Goal: Information Seeking & Learning: Learn about a topic

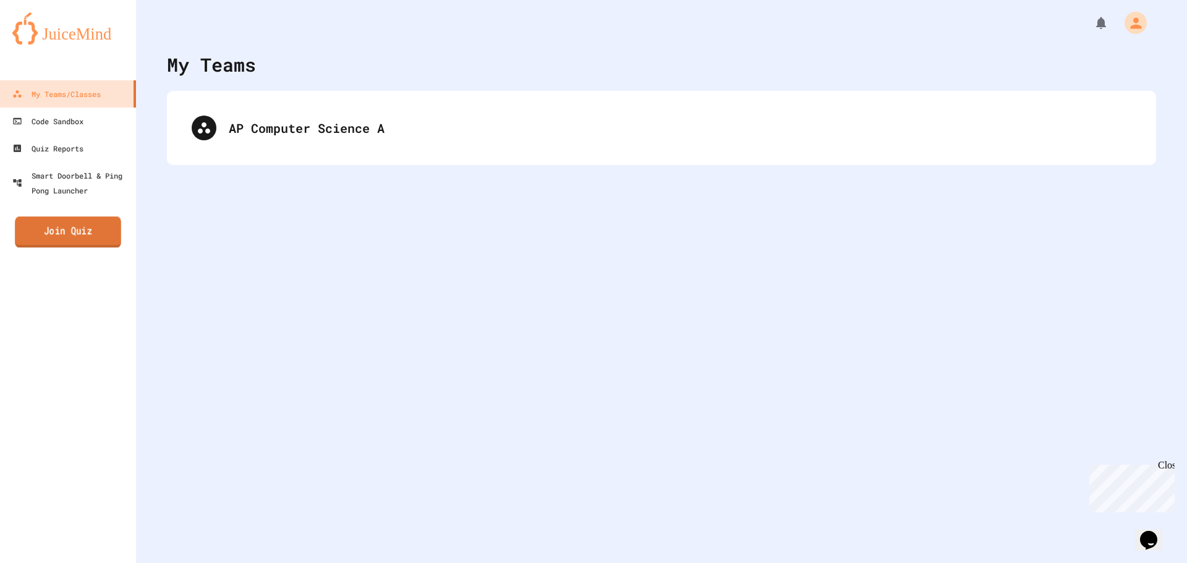
click at [75, 236] on link "Join Quiz" at bounding box center [68, 231] width 106 height 31
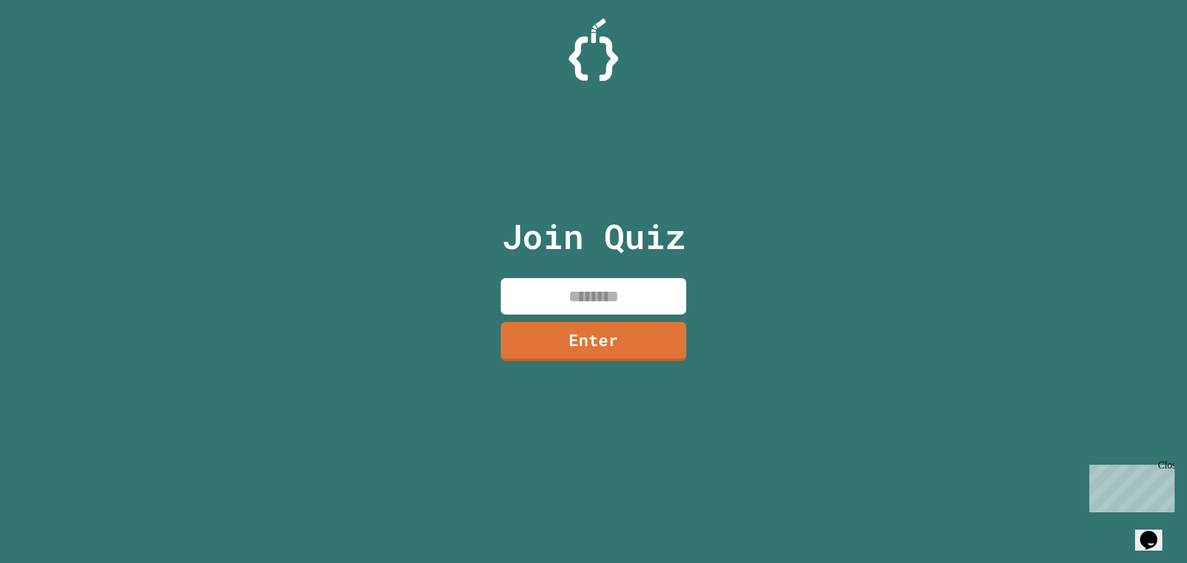
click at [566, 280] on input at bounding box center [593, 296] width 185 height 36
type input "********"
click at [631, 333] on link "Enter" at bounding box center [593, 340] width 183 height 41
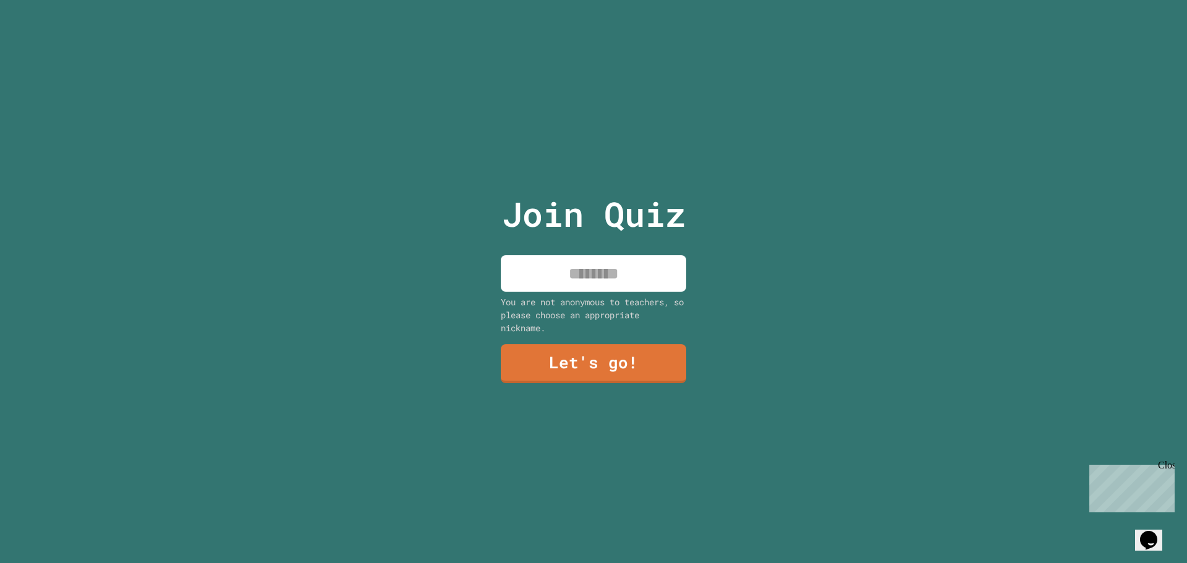
click at [621, 296] on div "You are not anonymous to teachers, so please choose an appropriate nickname." at bounding box center [593, 315] width 185 height 39
click at [624, 282] on input at bounding box center [593, 273] width 185 height 36
type input "****"
click at [595, 366] on link "Let's go!" at bounding box center [593, 362] width 168 height 41
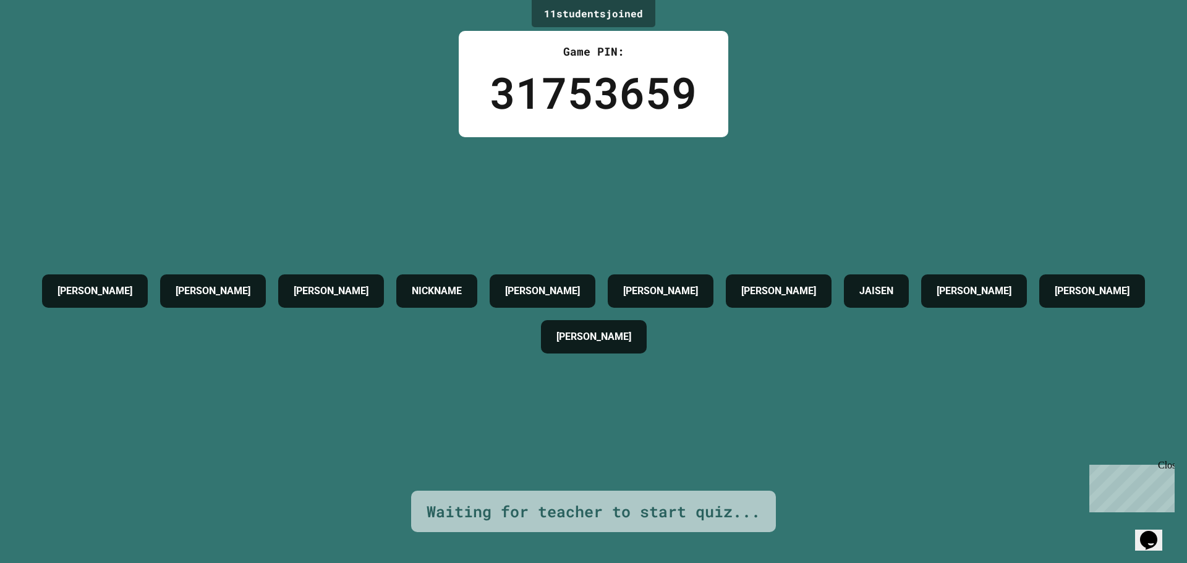
drag, startPoint x: 581, startPoint y: 346, endPoint x: 607, endPoint y: 340, distance: 26.6
click at [1039, 308] on div "[PERSON_NAME]" at bounding box center [1092, 291] width 106 height 33
click at [1055, 299] on h4 "[PERSON_NAME]" at bounding box center [1092, 291] width 75 height 15
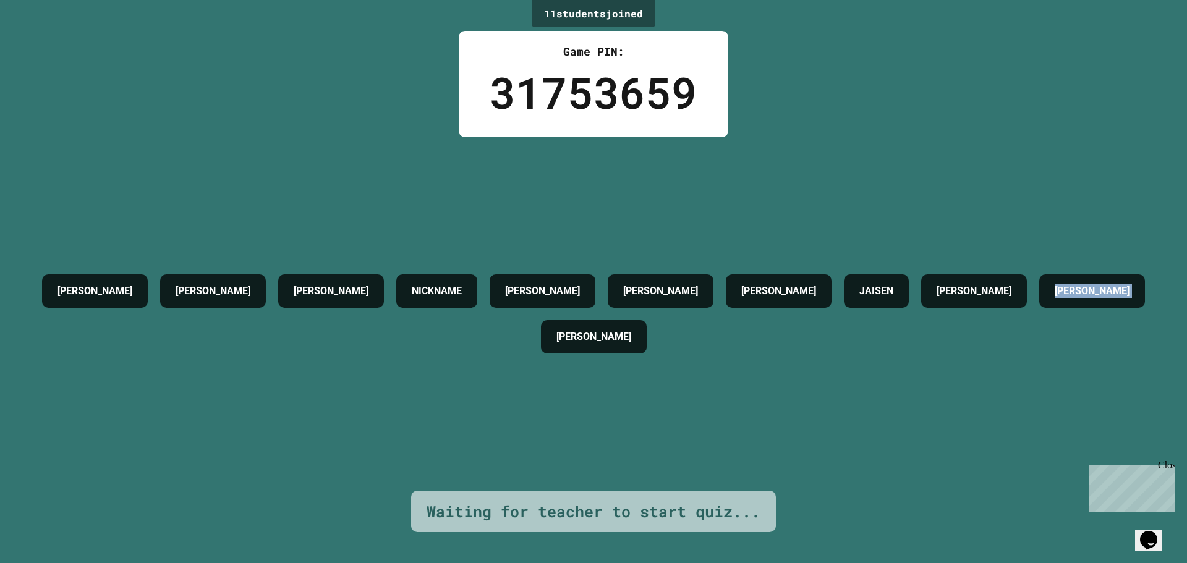
click at [1055, 299] on h4 "[PERSON_NAME]" at bounding box center [1092, 291] width 75 height 15
drag, startPoint x: 605, startPoint y: 342, endPoint x: 679, endPoint y: 418, distance: 106.7
click at [516, 377] on div "[PERSON_NAME] [PERSON_NAME] NICKNAME [PERSON_NAME] [PERSON_NAME] [PERSON_NAME] …" at bounding box center [593, 314] width 1125 height 354
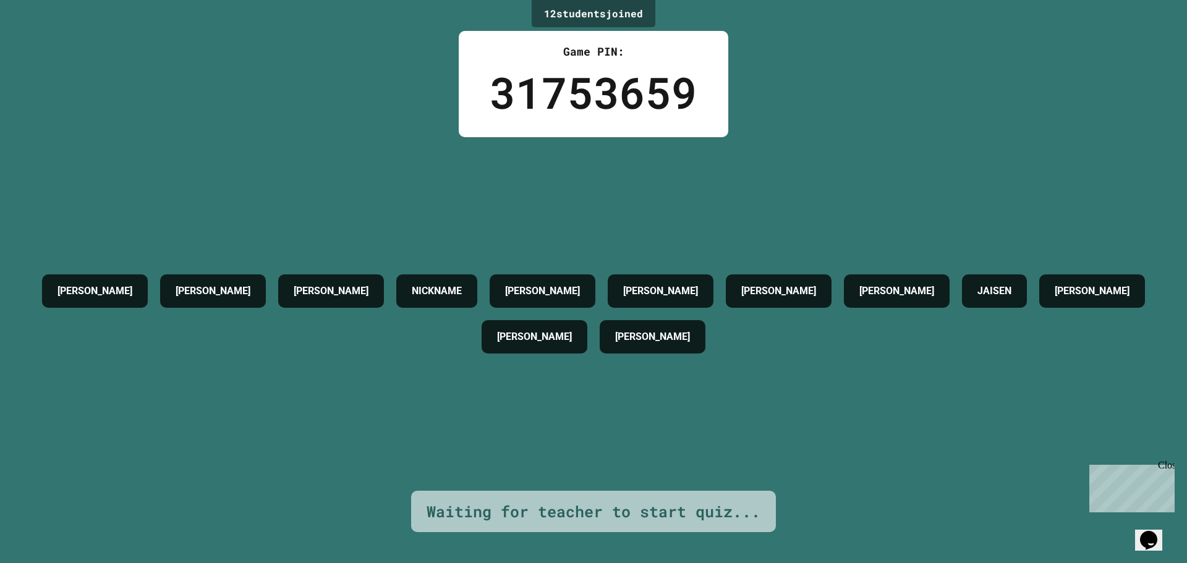
click at [687, 425] on div "[PERSON_NAME] [PERSON_NAME] NICKNAME [PERSON_NAME] [PERSON_NAME] [PERSON_NAME] …" at bounding box center [593, 314] width 1125 height 354
drag, startPoint x: 570, startPoint y: 317, endPoint x: 586, endPoint y: 330, distance: 20.7
click at [1039, 308] on div "[PERSON_NAME]" at bounding box center [1092, 291] width 106 height 33
drag, startPoint x: 294, startPoint y: 179, endPoint x: 311, endPoint y: 165, distance: 21.5
click at [294, 177] on div "[PERSON_NAME] [PERSON_NAME] NICKNAME [PERSON_NAME] [PERSON_NAME] [PERSON_NAME] …" at bounding box center [593, 314] width 1125 height 354
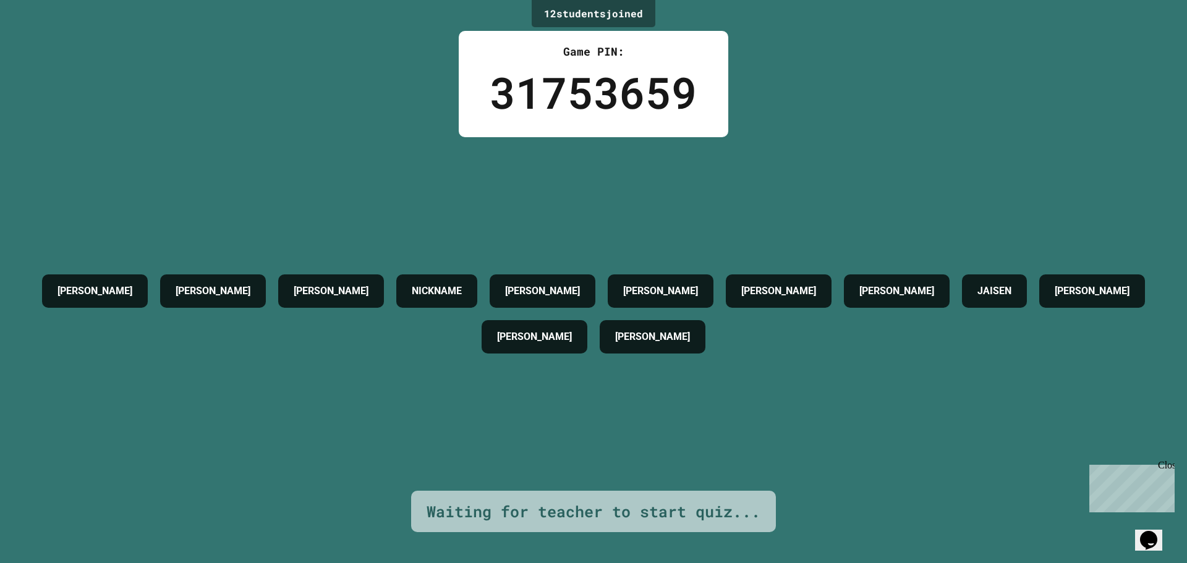
click at [700, 283] on div "[PERSON_NAME]" at bounding box center [661, 291] width 106 height 33
drag, startPoint x: 501, startPoint y: 241, endPoint x: 301, endPoint y: 174, distance: 210.6
click at [271, 167] on div "[PERSON_NAME] [PERSON_NAME] NICKNAME [PERSON_NAME] [PERSON_NAME] [PERSON_NAME] …" at bounding box center [593, 314] width 1125 height 354
click at [440, 153] on div "[PERSON_NAME] [PERSON_NAME] NICKNAME [PERSON_NAME] [PERSON_NAME] [PERSON_NAME] …" at bounding box center [593, 314] width 1125 height 354
click at [275, 57] on div "12 student s joined Game PIN: 31753659 [PERSON_NAME] [PERSON_NAME] NICKNAME [PE…" at bounding box center [593, 281] width 1187 height 563
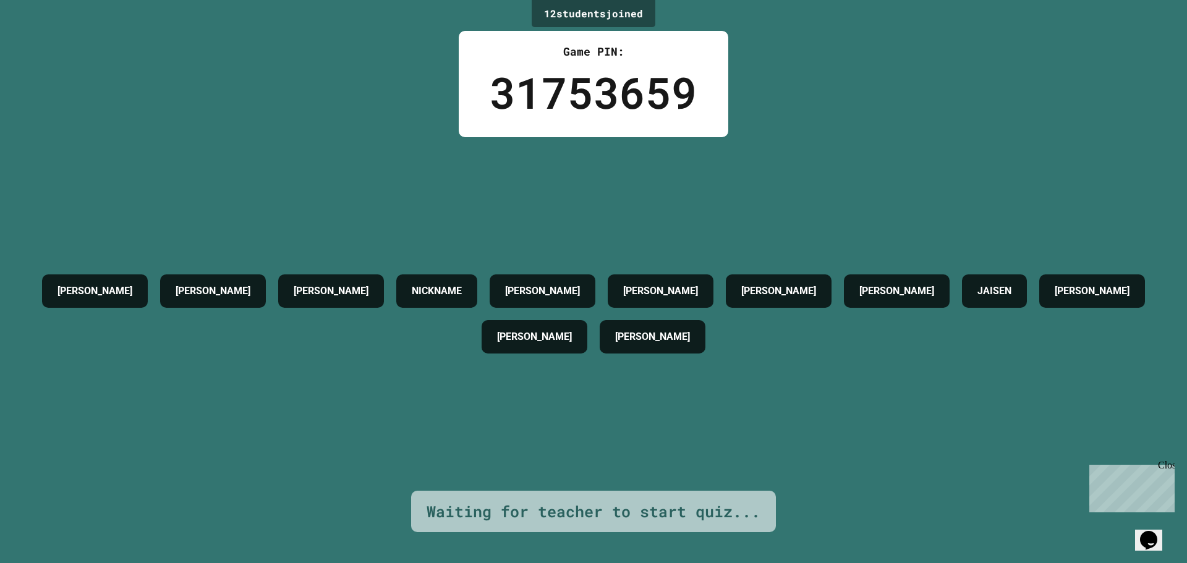
click at [287, 111] on div "12 student s joined Game PIN: 31753659 [PERSON_NAME] [PERSON_NAME] NICKNAME [PE…" at bounding box center [593, 281] width 1187 height 563
click at [391, 108] on div "12 student s joined Game PIN: 31753659 [PERSON_NAME] [PERSON_NAME] NICKNAME [PE…" at bounding box center [593, 281] width 1187 height 563
click at [236, 69] on div "12 student s joined Game PIN: 31753659 [PERSON_NAME] [PERSON_NAME] NICKNAME [PE…" at bounding box center [593, 281] width 1187 height 563
drag, startPoint x: 307, startPoint y: 73, endPoint x: 138, endPoint y: 27, distance: 175.0
click at [304, 75] on div "12 student s joined Game PIN: 31753659 [PERSON_NAME] [PERSON_NAME] NICKNAME [PE…" at bounding box center [593, 281] width 1187 height 563
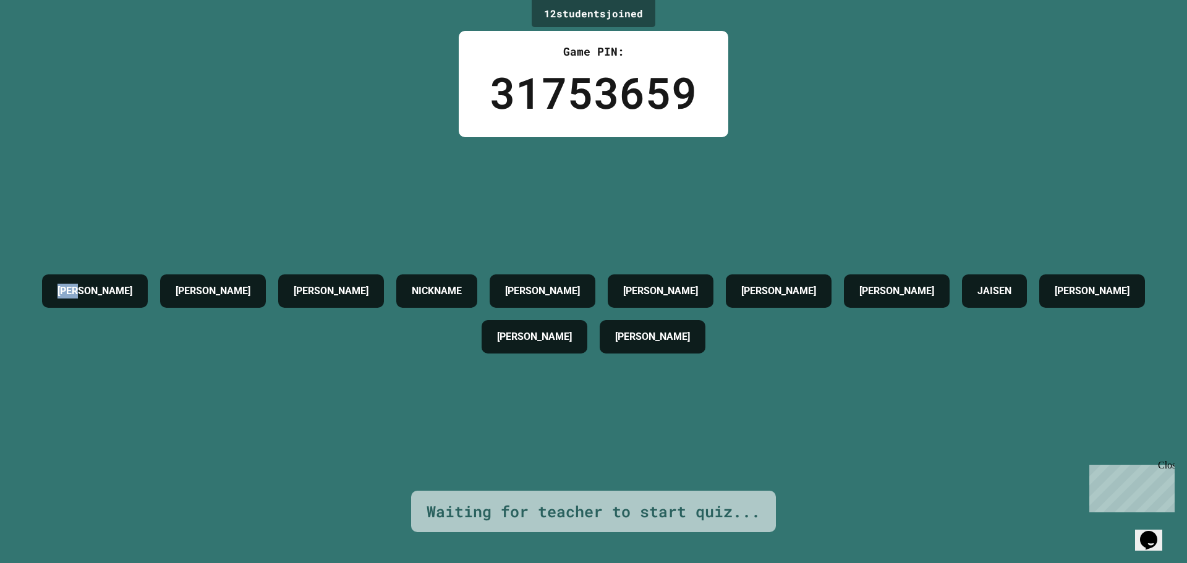
drag, startPoint x: 130, startPoint y: 30, endPoint x: 54, endPoint y: 60, distance: 82.4
click at [58, 56] on div "12 student s joined Game PIN: 31753659 [PERSON_NAME] [PERSON_NAME] NICKNAME [PE…" at bounding box center [593, 281] width 1187 height 563
click at [148, 281] on div "[PERSON_NAME]" at bounding box center [95, 291] width 106 height 33
drag, startPoint x: 477, startPoint y: 330, endPoint x: 548, endPoint y: 323, distance: 71.4
click at [532, 323] on div "[PERSON_NAME] [PERSON_NAME] NICKNAME [PERSON_NAME] [PERSON_NAME] [PERSON_NAME] …" at bounding box center [593, 314] width 1125 height 92
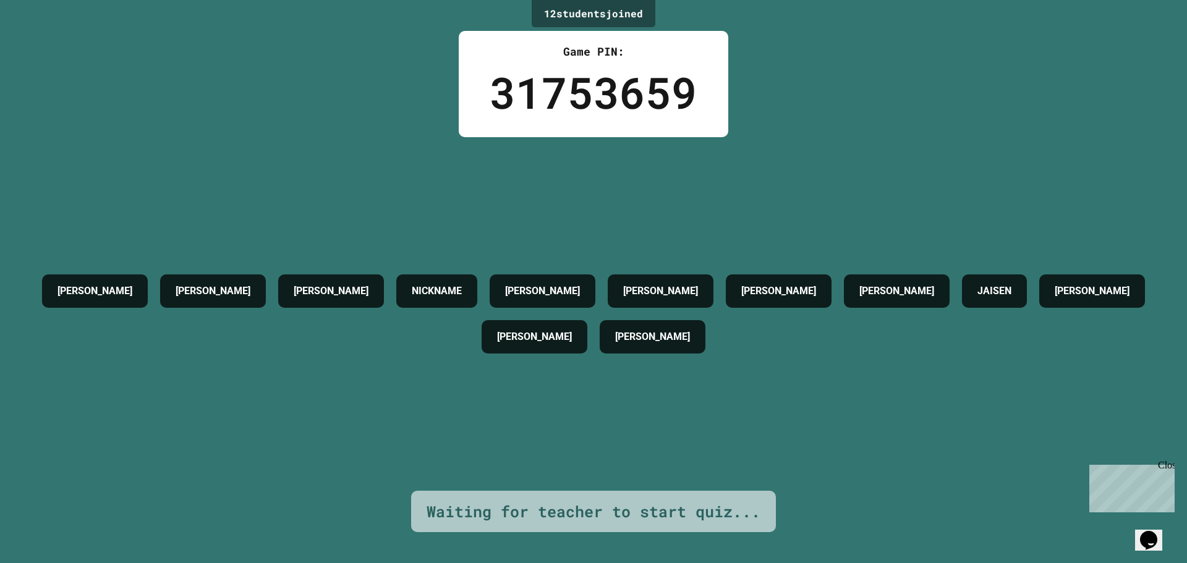
click at [874, 247] on div "[PERSON_NAME] [PERSON_NAME] NICKNAME [PERSON_NAME] [PERSON_NAME] [PERSON_NAME] …" at bounding box center [593, 314] width 1125 height 354
click at [45, 129] on div "12 student s joined Game PIN: 31753659 [PERSON_NAME] [PERSON_NAME] NICKNAME [PE…" at bounding box center [593, 281] width 1187 height 563
click at [329, 115] on div "12 student s joined Game PIN: 31753659 [PERSON_NAME] [PERSON_NAME] NICKNAME [PE…" at bounding box center [593, 281] width 1187 height 563
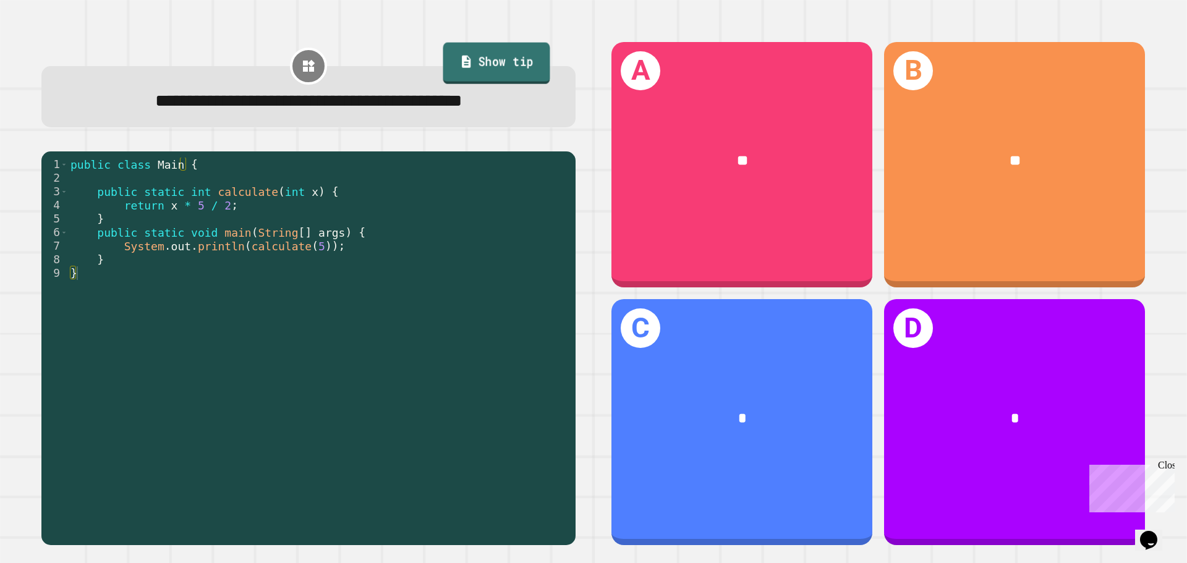
click at [527, 54] on link "Show tip" at bounding box center [496, 63] width 107 height 41
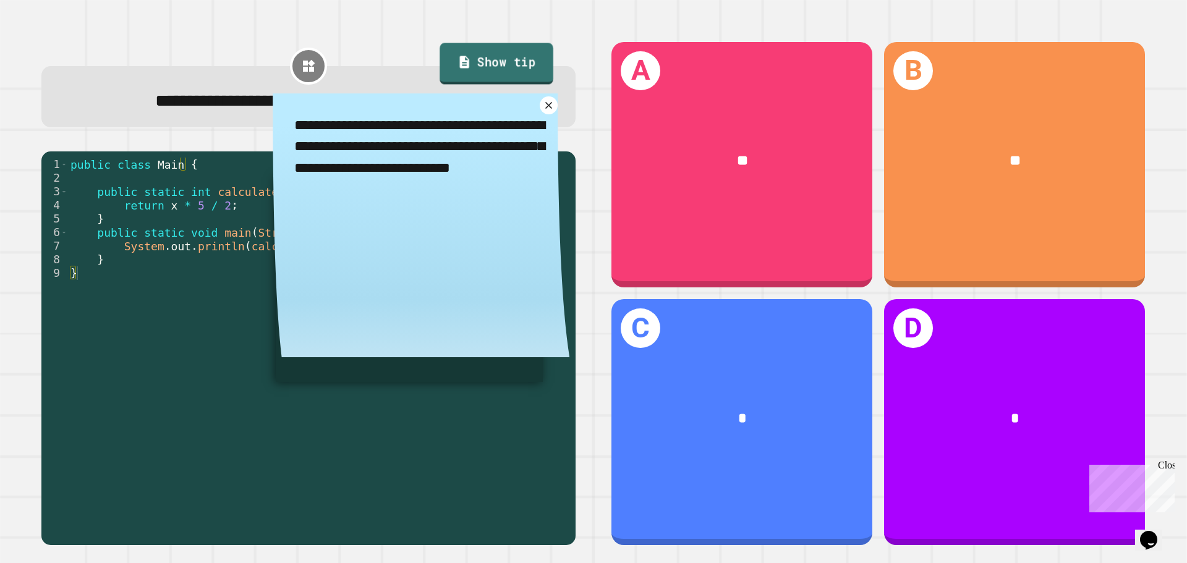
click at [527, 54] on link "Show tip" at bounding box center [497, 63] width 114 height 41
click at [535, 97] on textarea "**********" at bounding box center [421, 146] width 297 height 107
click at [542, 104] on icon at bounding box center [549, 106] width 14 height 14
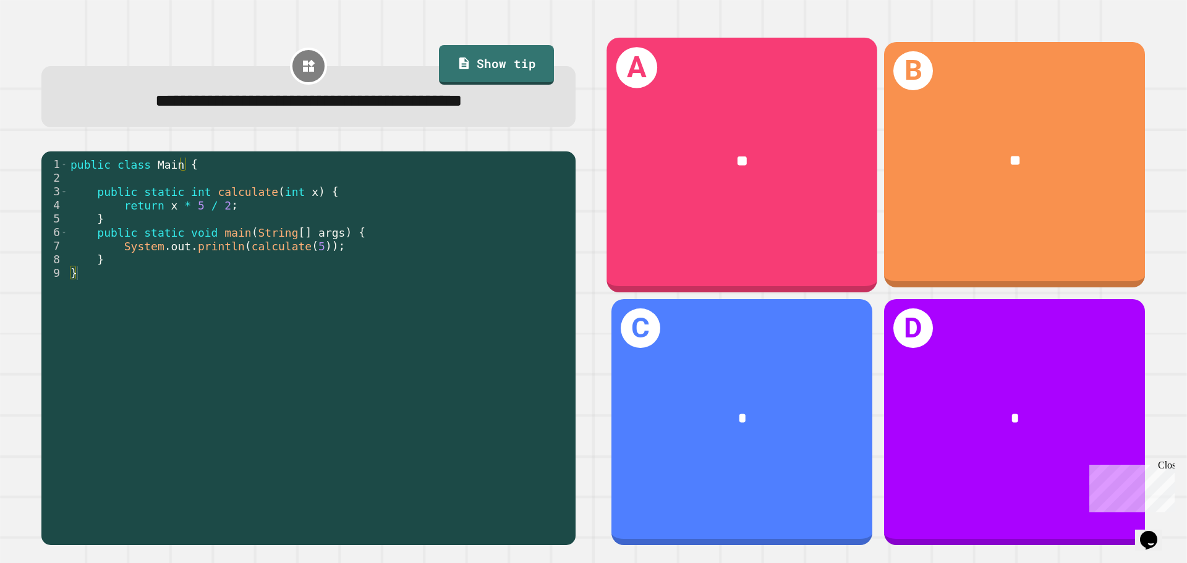
click at [709, 164] on div "**" at bounding box center [742, 161] width 211 height 23
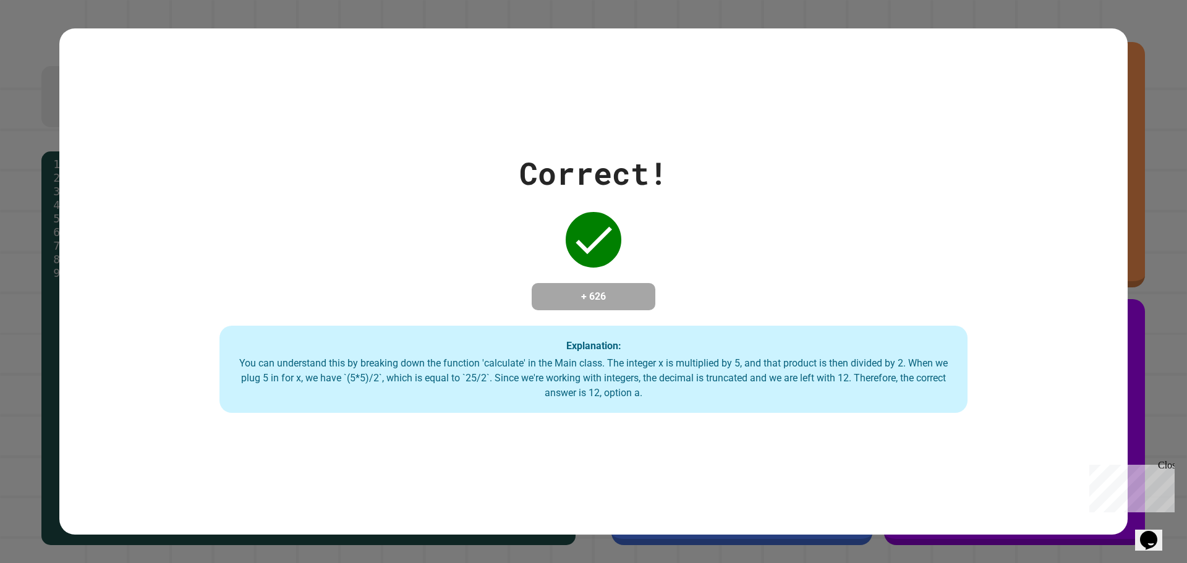
click at [414, 269] on div "Correct! + 626 Explanation: You can understand this by breaking down the functi…" at bounding box center [593, 281] width 1068 height 263
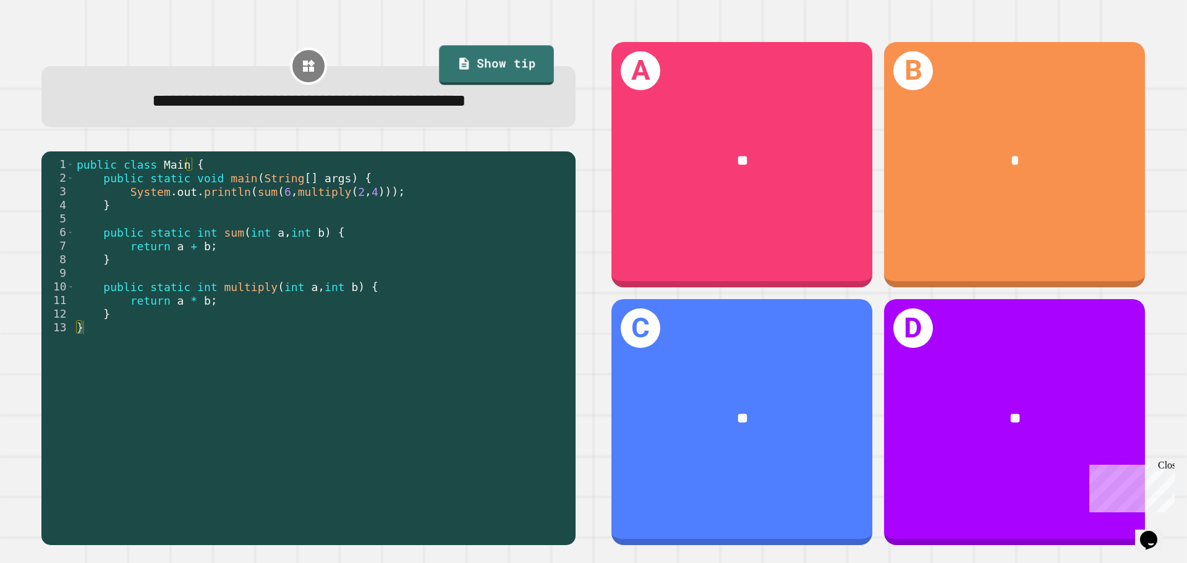
drag, startPoint x: 421, startPoint y: 53, endPoint x: 440, endPoint y: 51, distance: 19.2
click at [432, 51] on div "**********" at bounding box center [308, 84] width 534 height 86
click at [440, 51] on link "Show tip" at bounding box center [496, 66] width 115 height 40
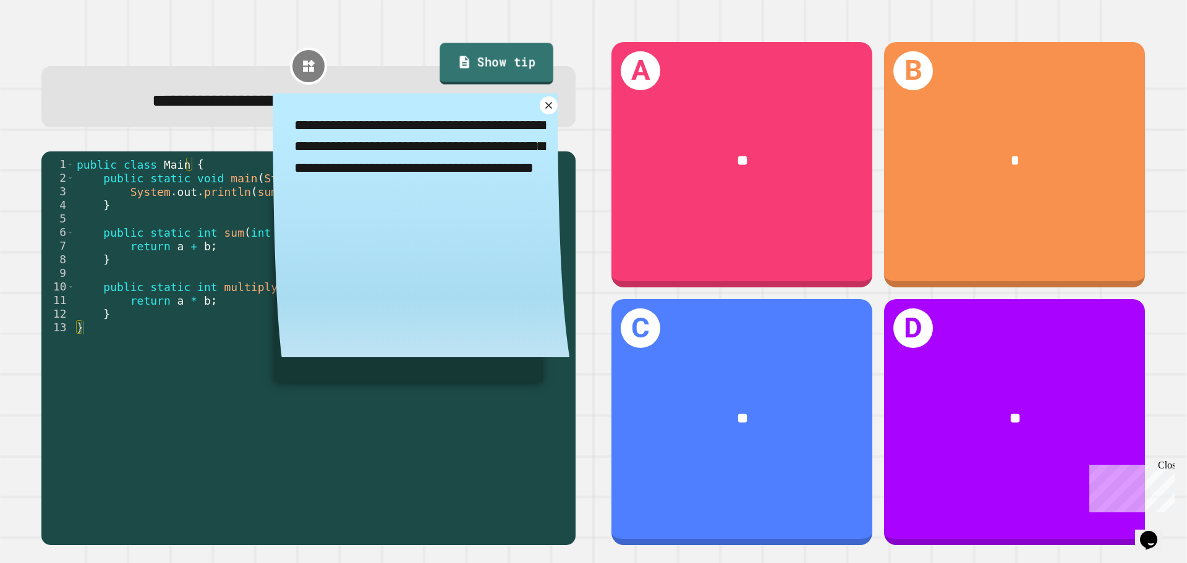
click at [440, 53] on link "Show tip" at bounding box center [497, 63] width 114 height 41
click at [545, 146] on textarea "**********" at bounding box center [421, 157] width 297 height 128
click at [538, 116] on link at bounding box center [549, 106] width 22 height 22
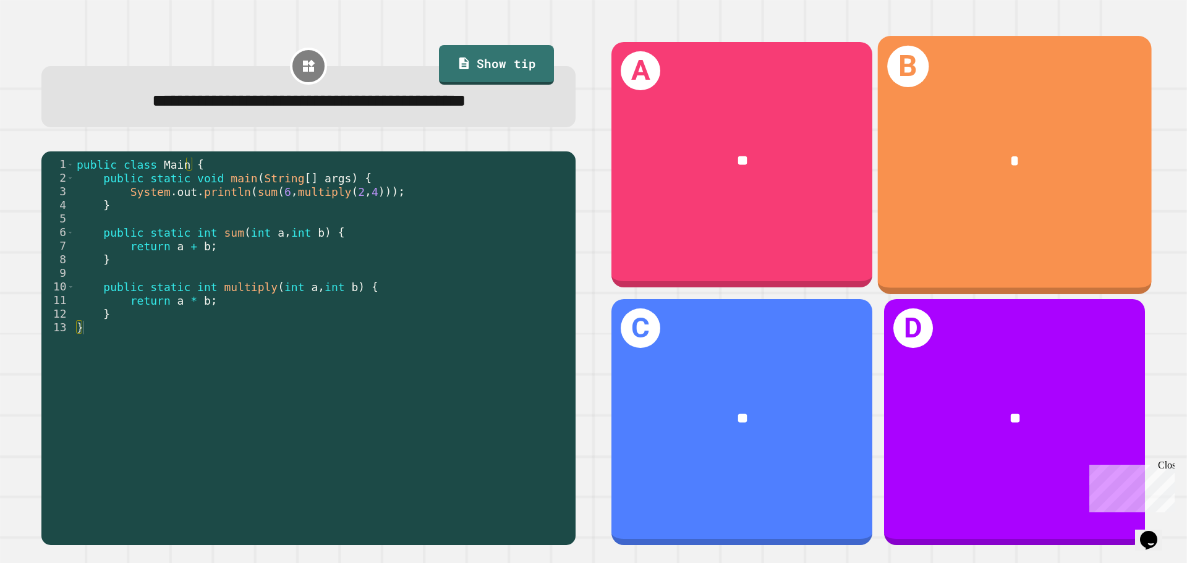
click at [887, 130] on div "*" at bounding box center [1015, 161] width 274 height 83
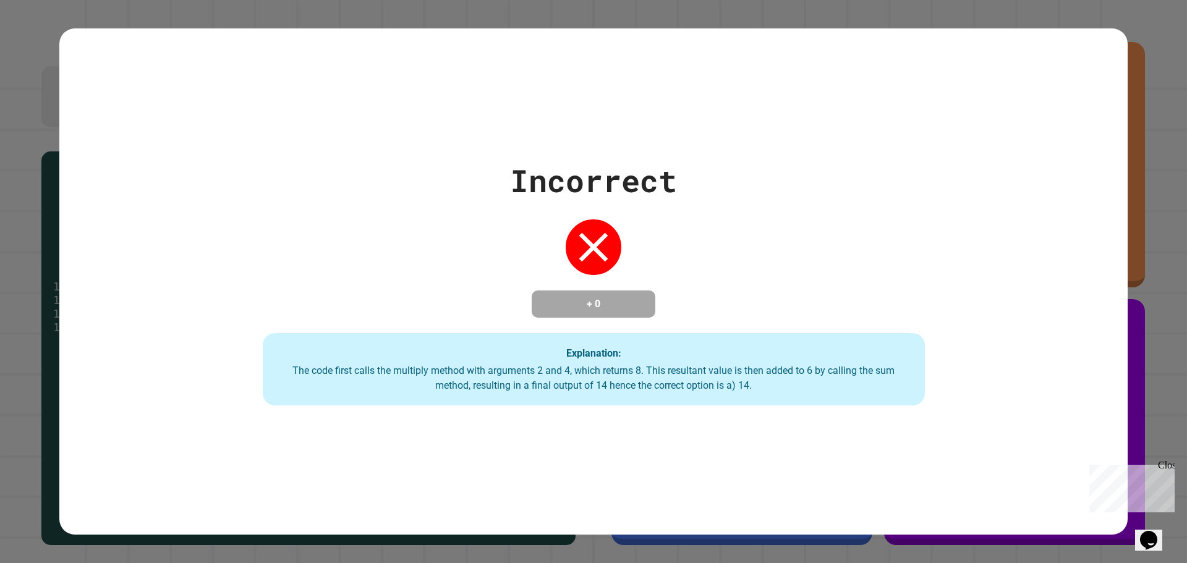
click at [725, 385] on div "The code first calls the multiply method with arguments 2 and 4, which returns …" at bounding box center [593, 379] width 637 height 30
click at [737, 385] on div "The code first calls the multiply method with arguments 2 and 4, which returns …" at bounding box center [593, 379] width 637 height 30
click at [740, 385] on div "The code first calls the multiply method with arguments 2 and 4, which returns …" at bounding box center [593, 379] width 637 height 30
click at [741, 385] on div "The code first calls the multiply method with arguments 2 and 4, which returns …" at bounding box center [593, 379] width 637 height 30
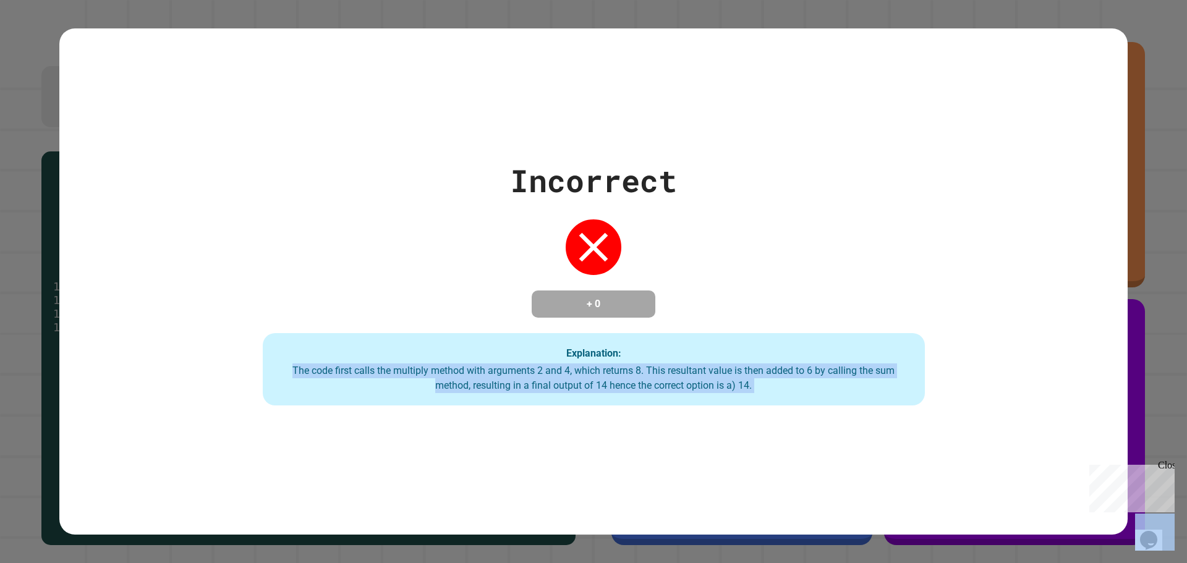
click at [741, 385] on div "The code first calls the multiply method with arguments 2 and 4, which returns …" at bounding box center [593, 379] width 637 height 30
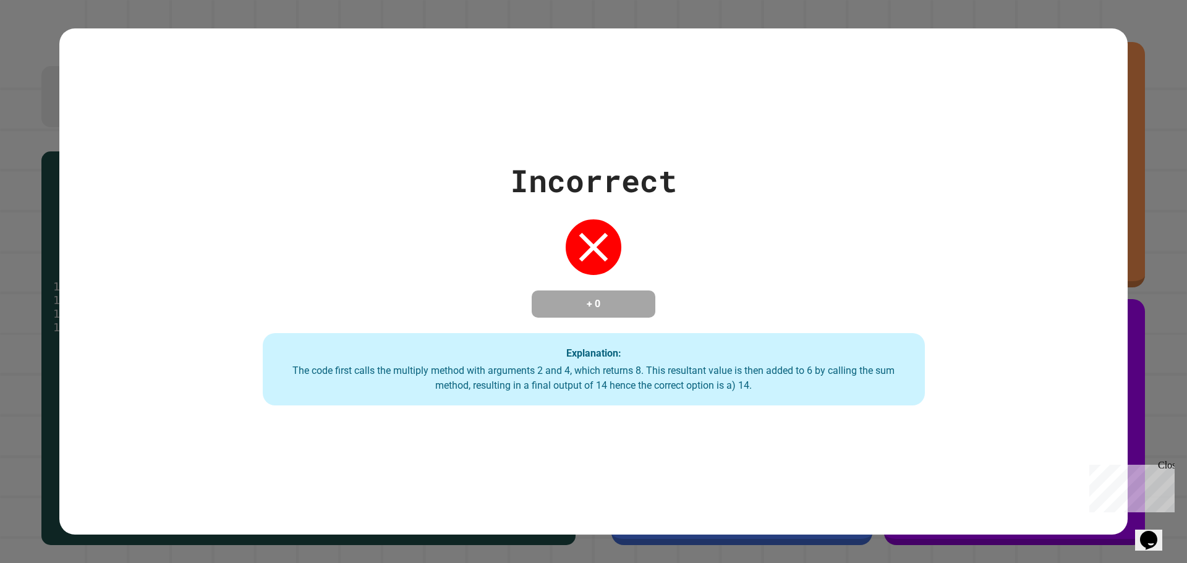
click at [781, 341] on div "Explanation: The code first calls the multiply method with arguments 2 and 4, w…" at bounding box center [594, 369] width 662 height 73
click at [689, 265] on div "Incorrect + 0 Explanation: The code first calls the multiply method with argume…" at bounding box center [594, 282] width 946 height 249
click at [526, 263] on div "Incorrect + 0 Explanation: The code first calls the multiply method with argume…" at bounding box center [594, 282] width 946 height 249
click at [558, 291] on div "+ 0" at bounding box center [594, 304] width 124 height 27
click at [577, 297] on h4 "+ 0" at bounding box center [593, 304] width 99 height 15
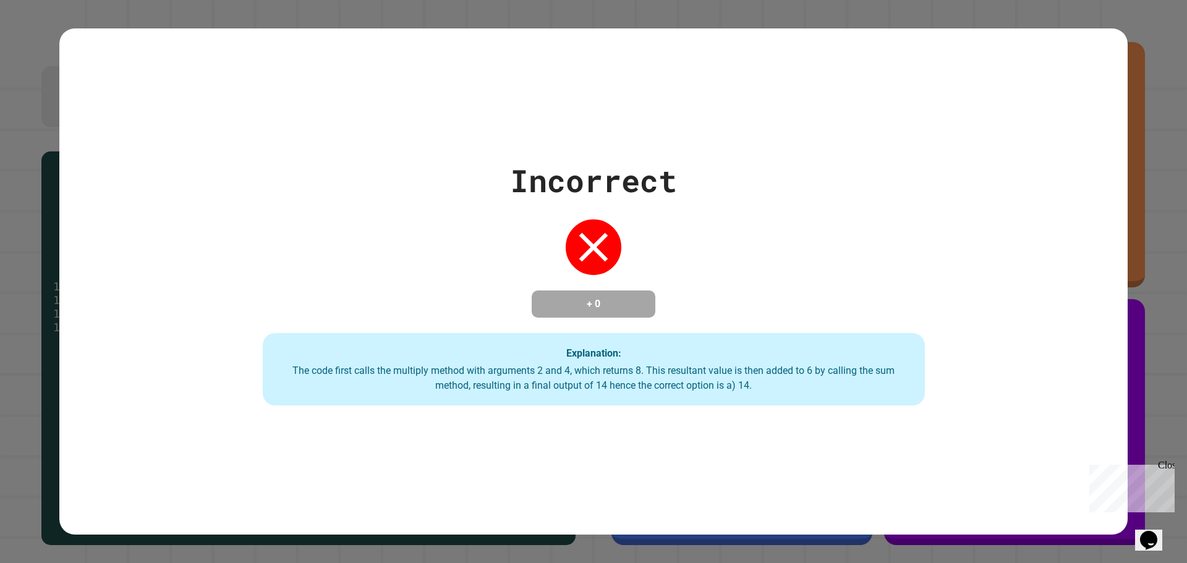
click at [598, 298] on h4 "+ 0" at bounding box center [593, 304] width 99 height 15
click at [651, 171] on div "Incorrect" at bounding box center [593, 181] width 167 height 46
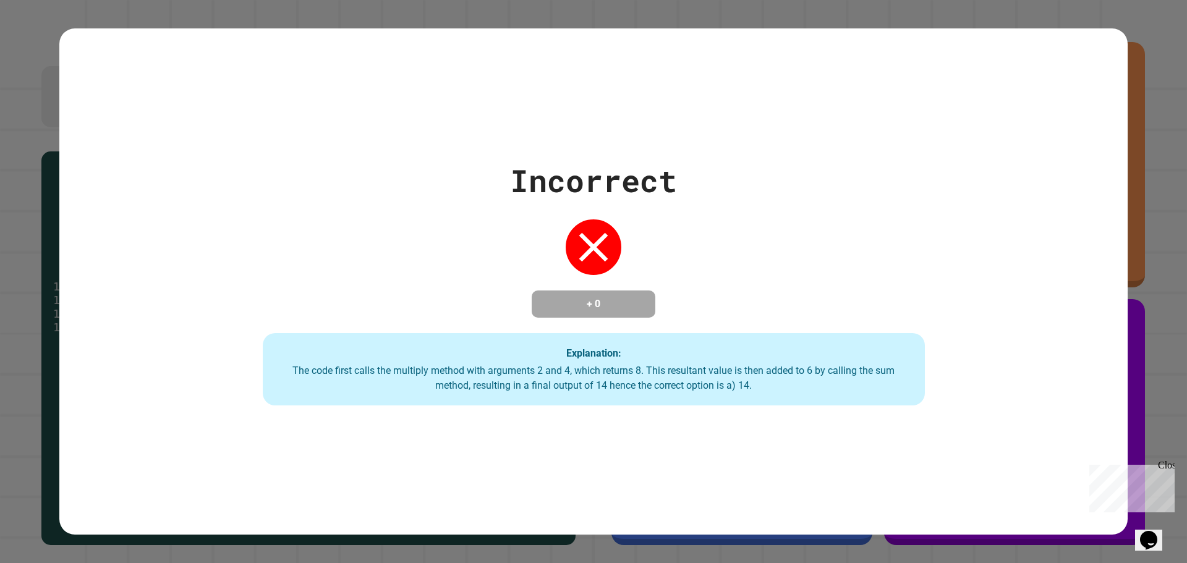
click at [298, 203] on div "Incorrect + 0 Explanation: The code first calls the multiply method with argume…" at bounding box center [594, 282] width 946 height 249
click at [866, 245] on div "Incorrect + 0 Explanation: The code first calls the multiply method with argume…" at bounding box center [594, 282] width 946 height 249
click at [476, 48] on div "Incorrect + 0 Explanation: The code first calls the multiply method with argume…" at bounding box center [593, 281] width 1068 height 507
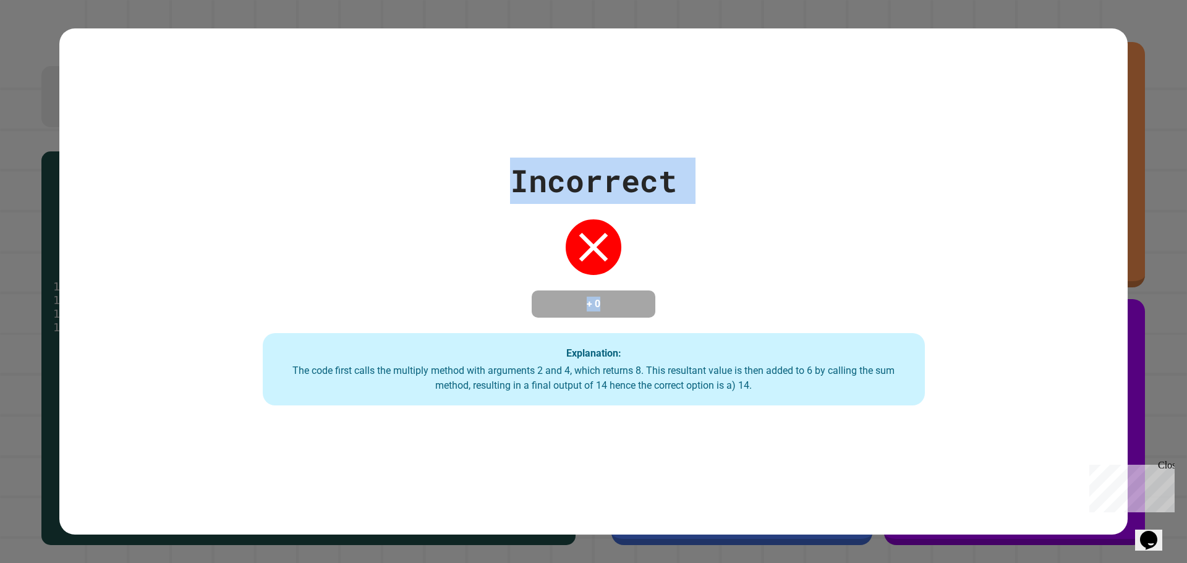
click at [1120, 75] on div "Incorrect + 0 Explanation: The code first calls the multiply method with argume…" at bounding box center [593, 281] width 1187 height 563
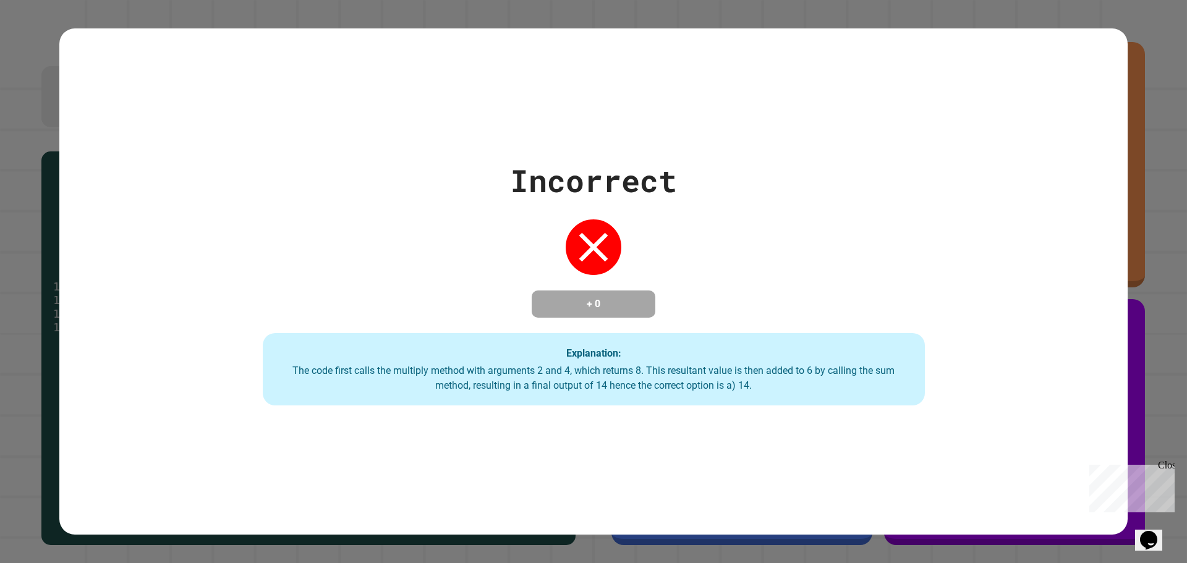
click at [1167, 205] on div "Incorrect + 0 Explanation: The code first calls the multiply method with argume…" at bounding box center [593, 281] width 1187 height 563
click at [858, 158] on div "Incorrect + 0 Explanation: The code first calls the multiply method with argume…" at bounding box center [594, 282] width 946 height 249
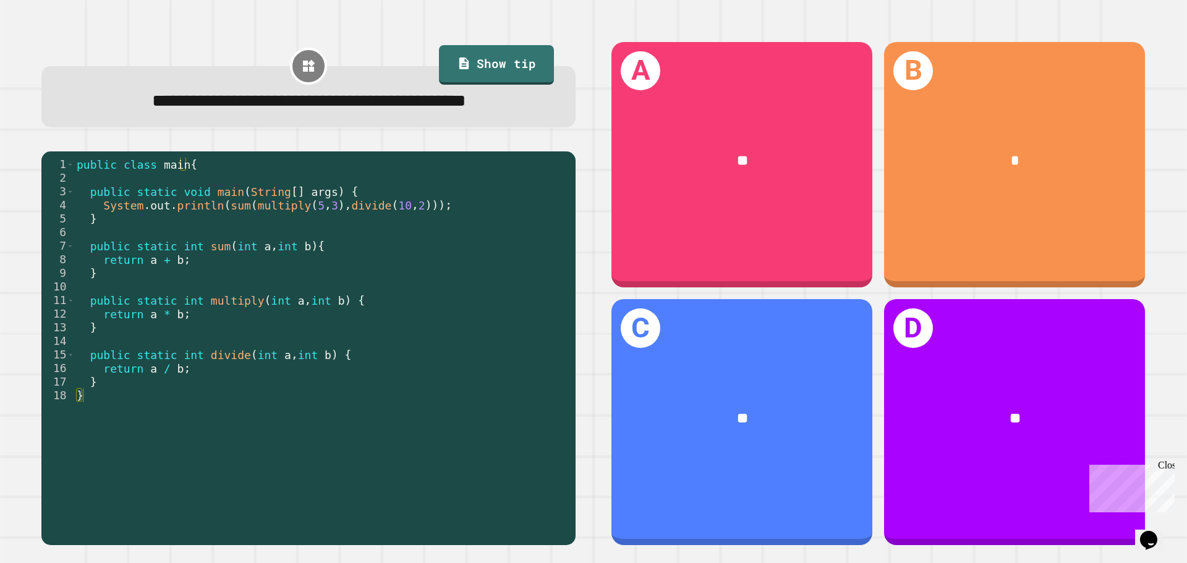
click at [680, 106] on div "A **" at bounding box center [741, 165] width 261 height 246
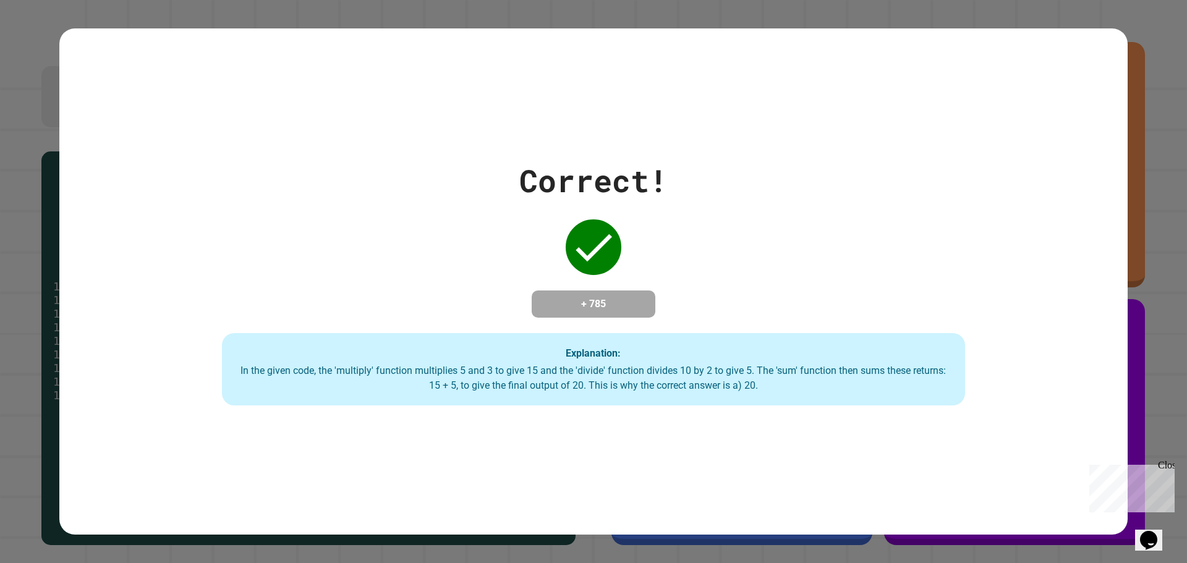
click at [560, 297] on h4 "+ 785" at bounding box center [593, 304] width 99 height 15
click at [576, 318] on div "Correct! + 785 Explanation: In the given code, the 'multiply' function multipli…" at bounding box center [594, 282] width 1062 height 249
click at [589, 307] on h4 "+ 785" at bounding box center [593, 304] width 99 height 15
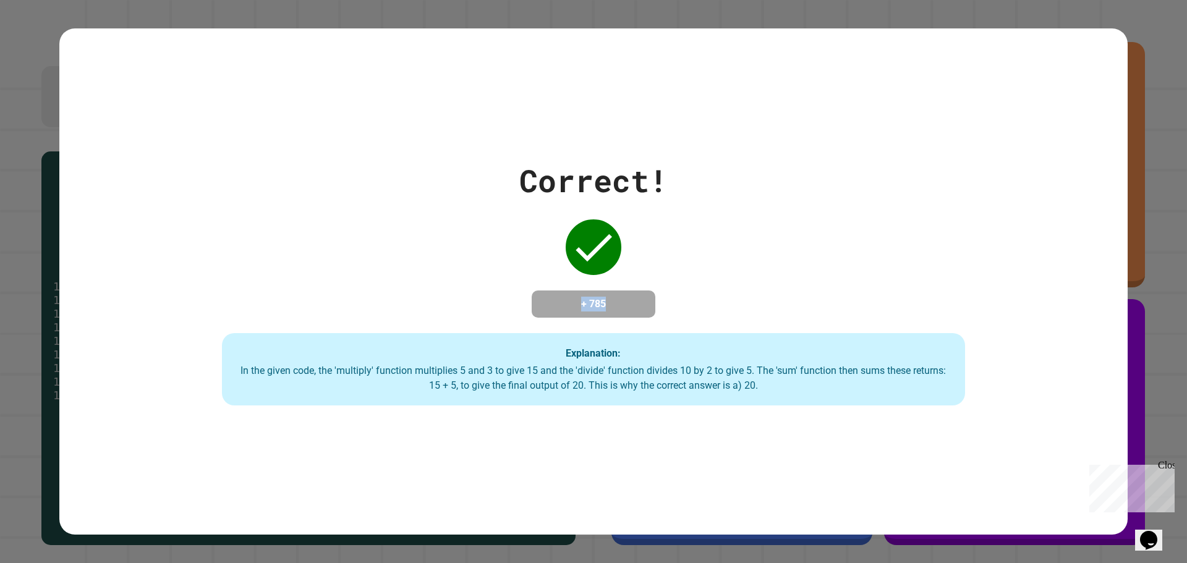
click at [511, 326] on div "Correct! + 785 Explanation: In the given code, the 'multiply' function multipli…" at bounding box center [594, 282] width 1062 height 249
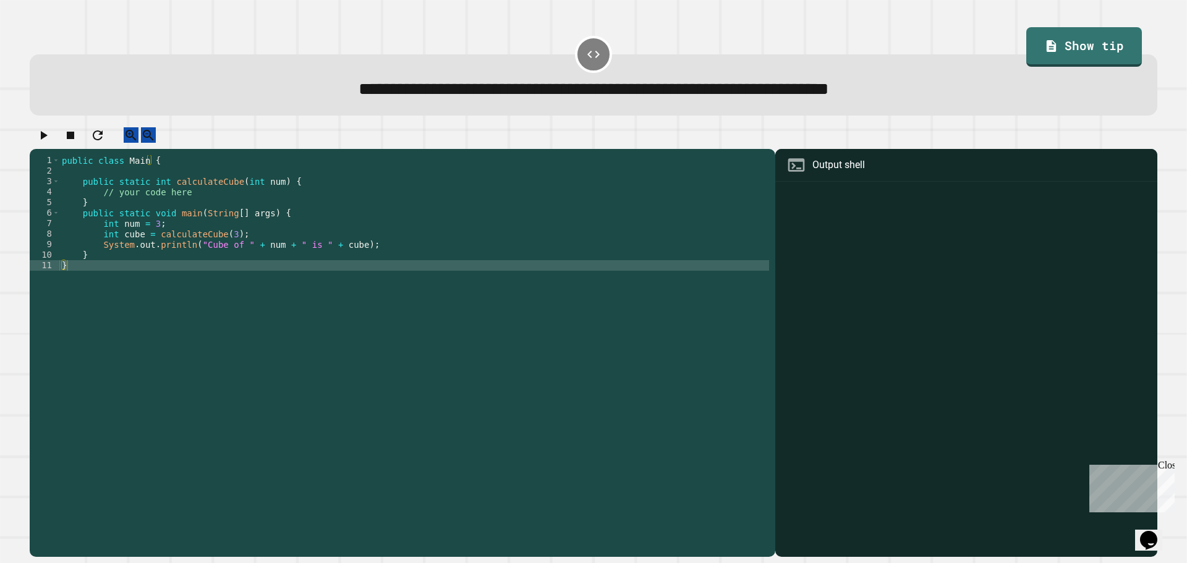
click at [174, 278] on div "public class Main { public static int calculateCube ( int num ) { // your code …" at bounding box center [414, 344] width 710 height 378
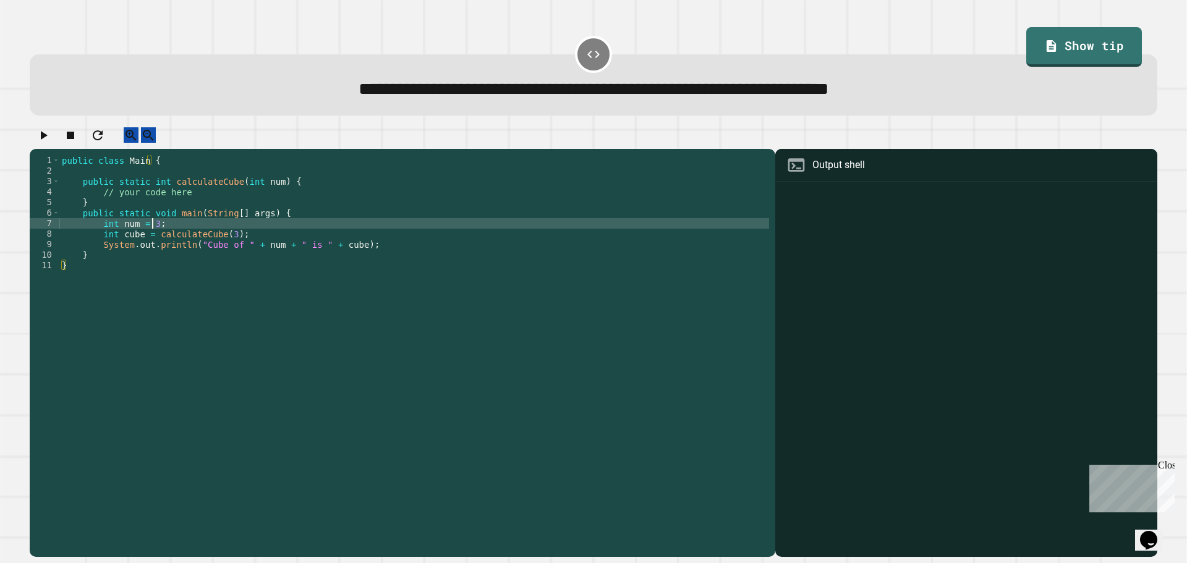
click at [153, 234] on div "public class Main { public static int calculateCube ( int num ) { // your code …" at bounding box center [414, 344] width 710 height 378
click at [156, 216] on div "public class Main { public static int calculateCube ( int num ) { // your code …" at bounding box center [414, 344] width 710 height 378
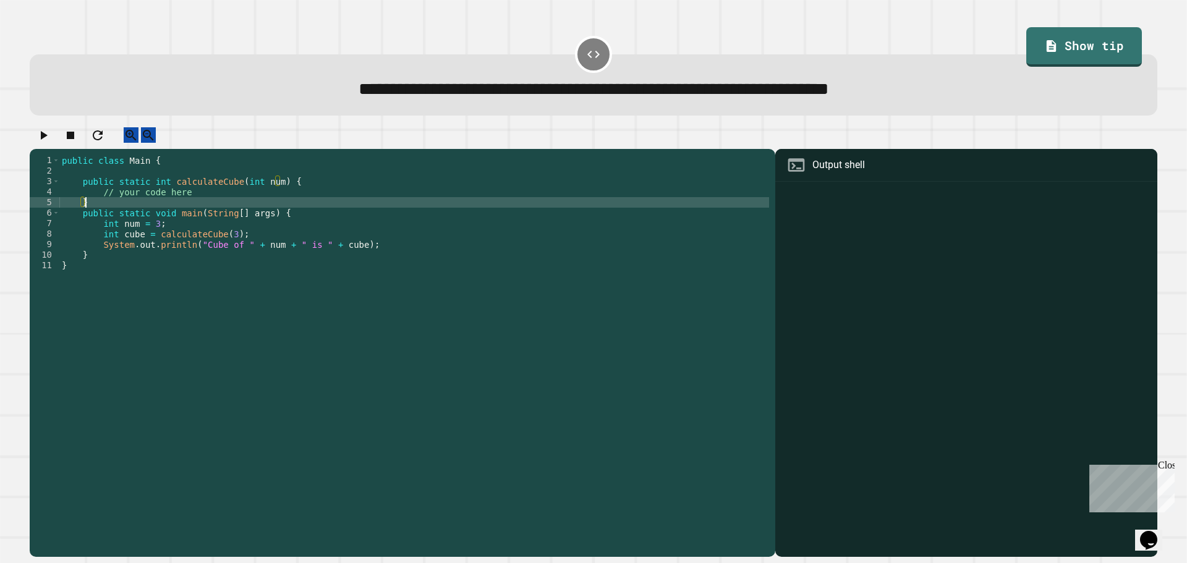
click at [135, 216] on div "public class Main { public static int calculateCube ( int num ) { // your code …" at bounding box center [414, 344] width 710 height 378
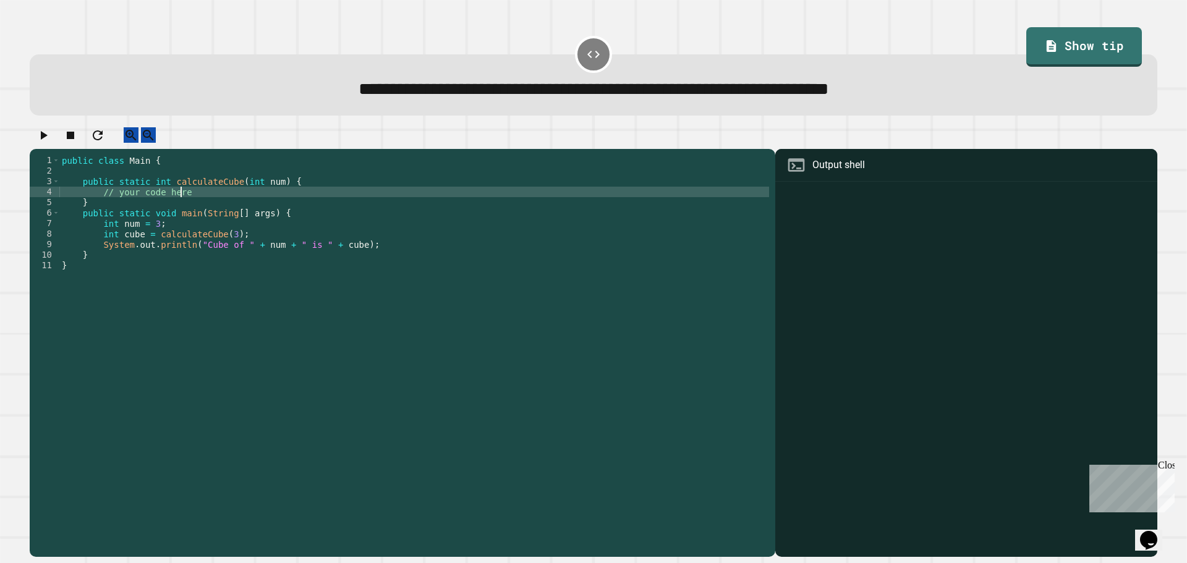
click at [192, 205] on div "public class Main { public static int calculateCube ( int num ) { // your code …" at bounding box center [414, 344] width 710 height 378
type textarea "**********"
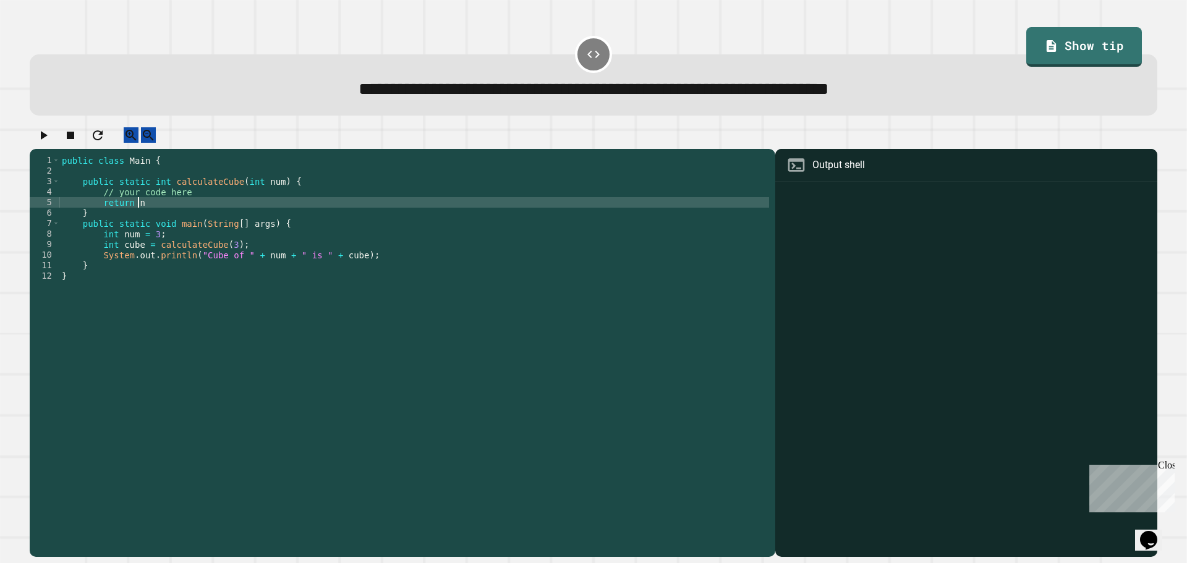
scroll to position [0, 5]
drag, startPoint x: 1122, startPoint y: 62, endPoint x: 1117, endPoint y: 57, distance: 7.0
click at [1122, 61] on div "**********" at bounding box center [592, 72] width 1139 height 98
click at [1103, 54] on link "Show tip" at bounding box center [1084, 45] width 112 height 41
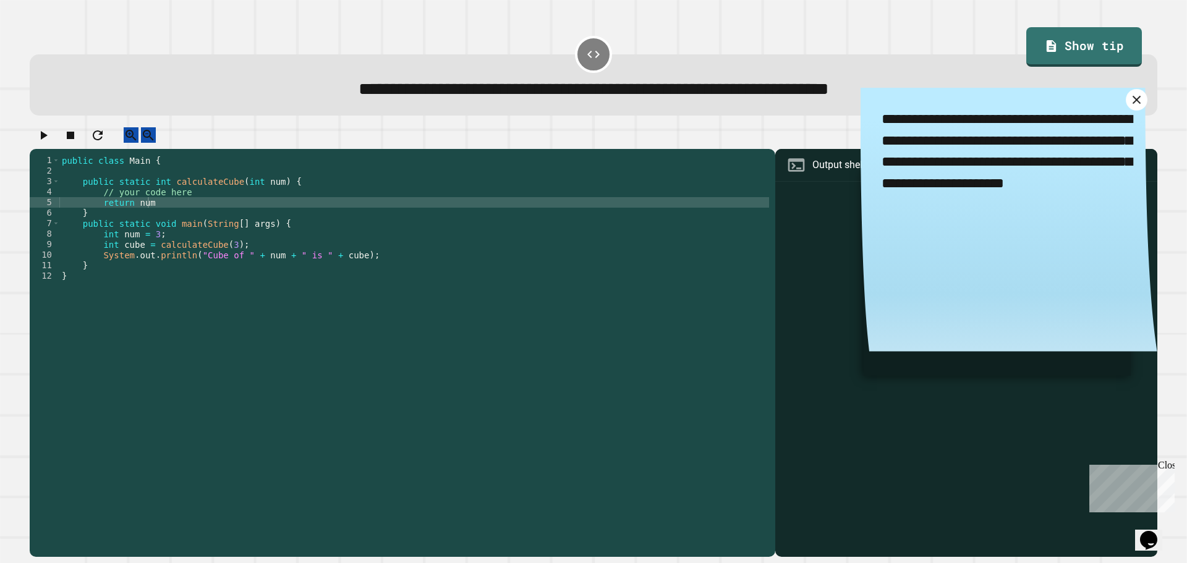
click at [1132, 103] on icon at bounding box center [1136, 99] width 8 height 8
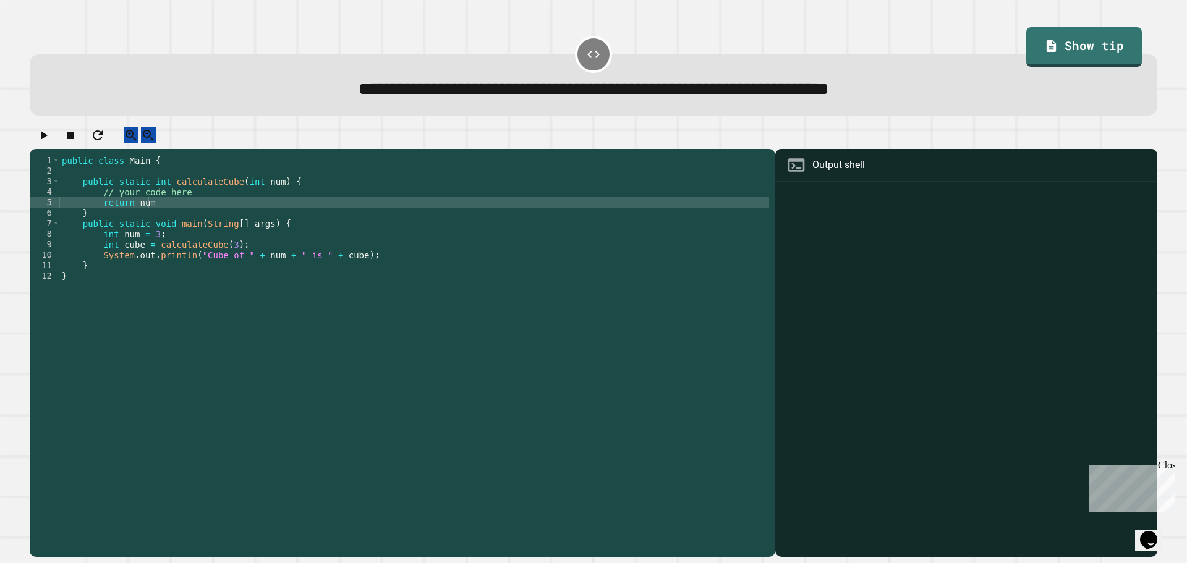
click at [160, 207] on div "public class Main { public static int calculateCube ( int num ) { // your code …" at bounding box center [414, 344] width 710 height 378
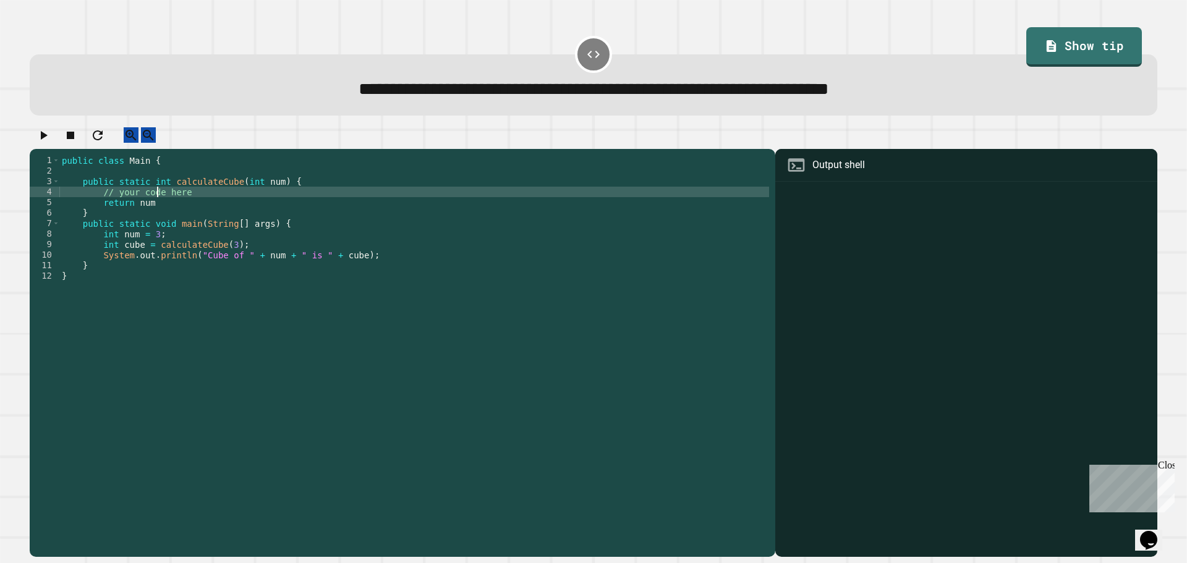
click at [156, 216] on div "public class Main { public static int calculateCube ( int num ) { // your code …" at bounding box center [414, 344] width 710 height 378
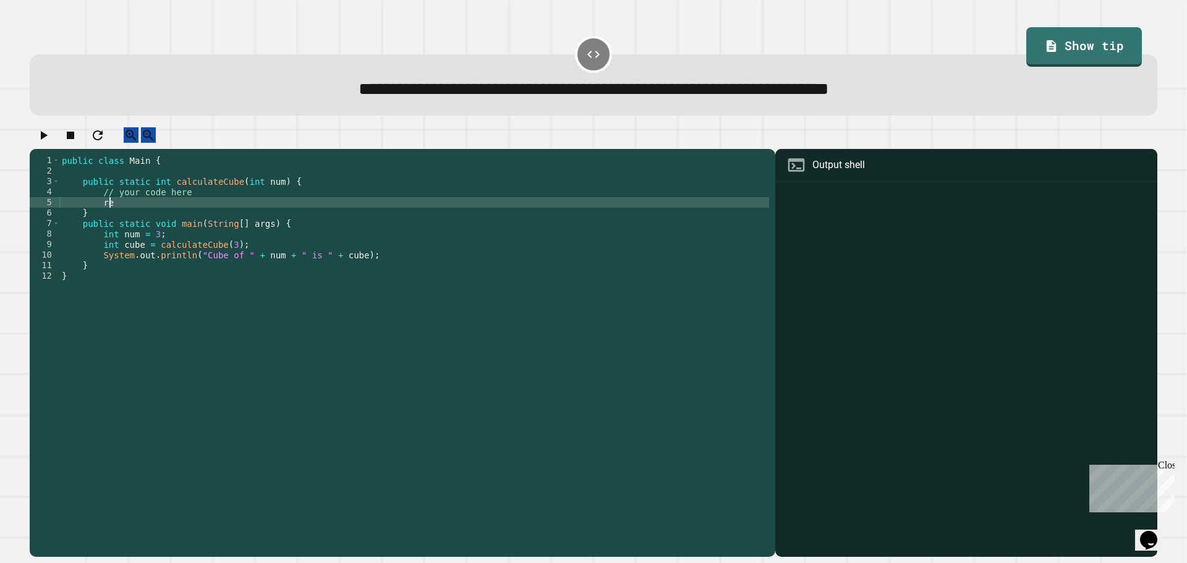
type textarea "*"
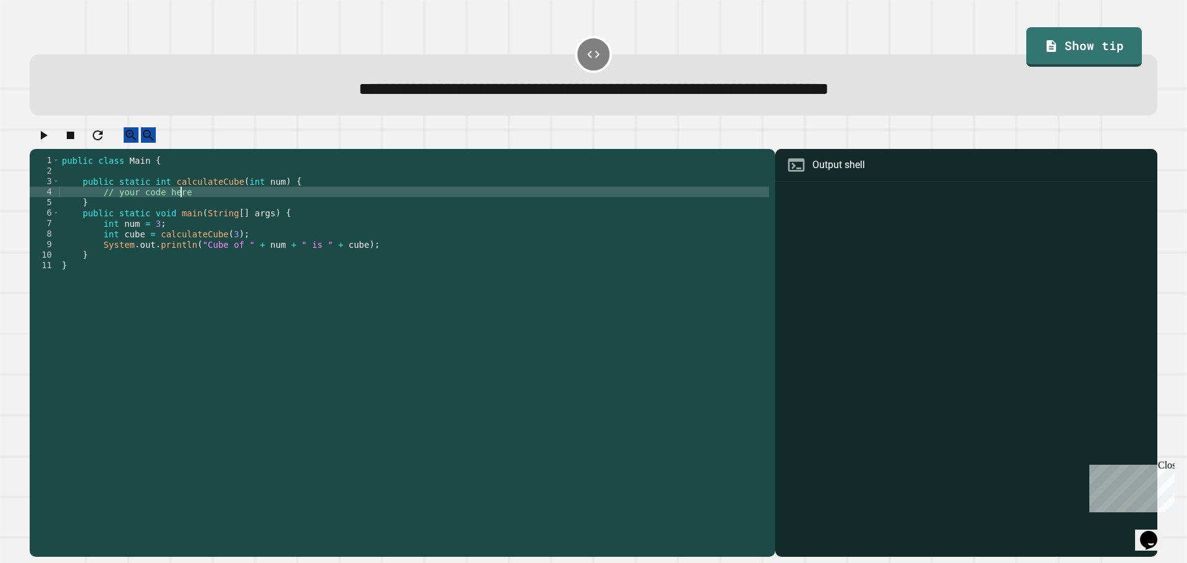
type textarea "**********"
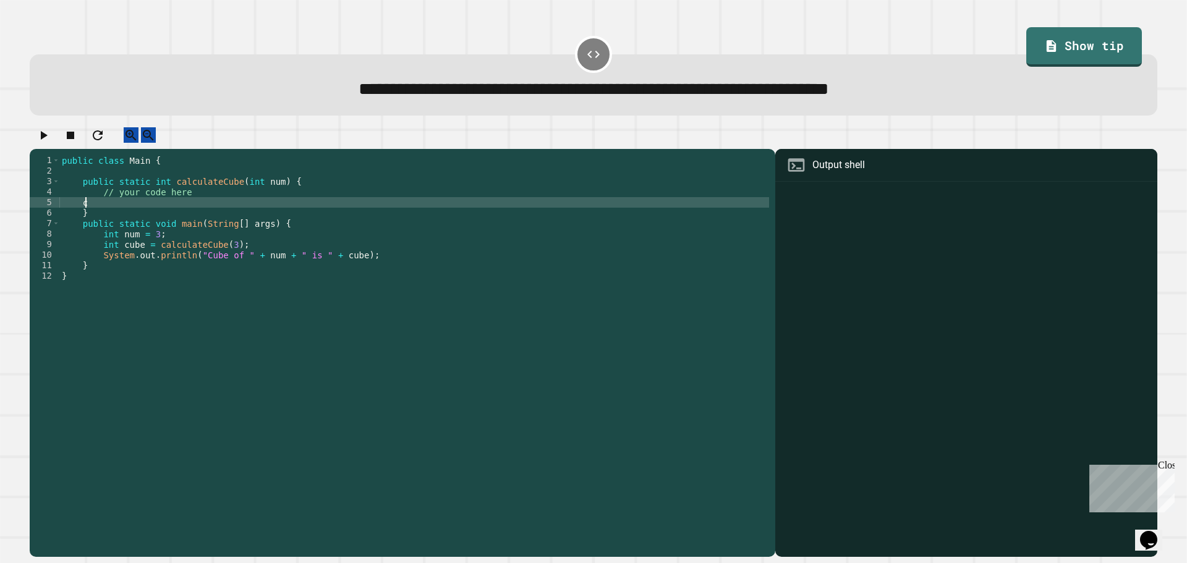
scroll to position [0, 1]
type textarea "*"
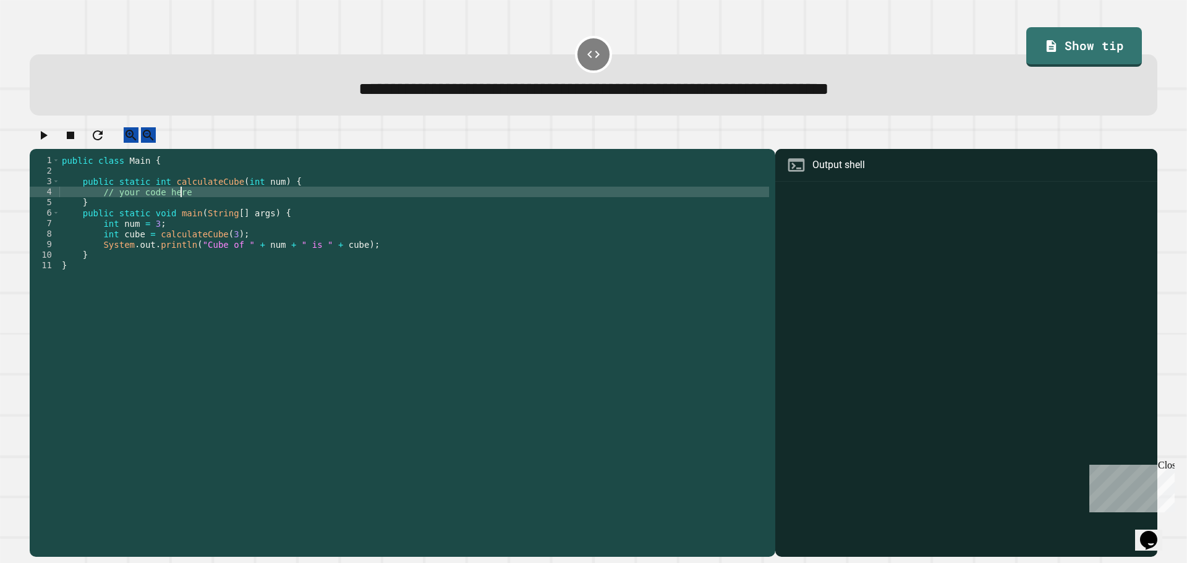
type textarea "**********"
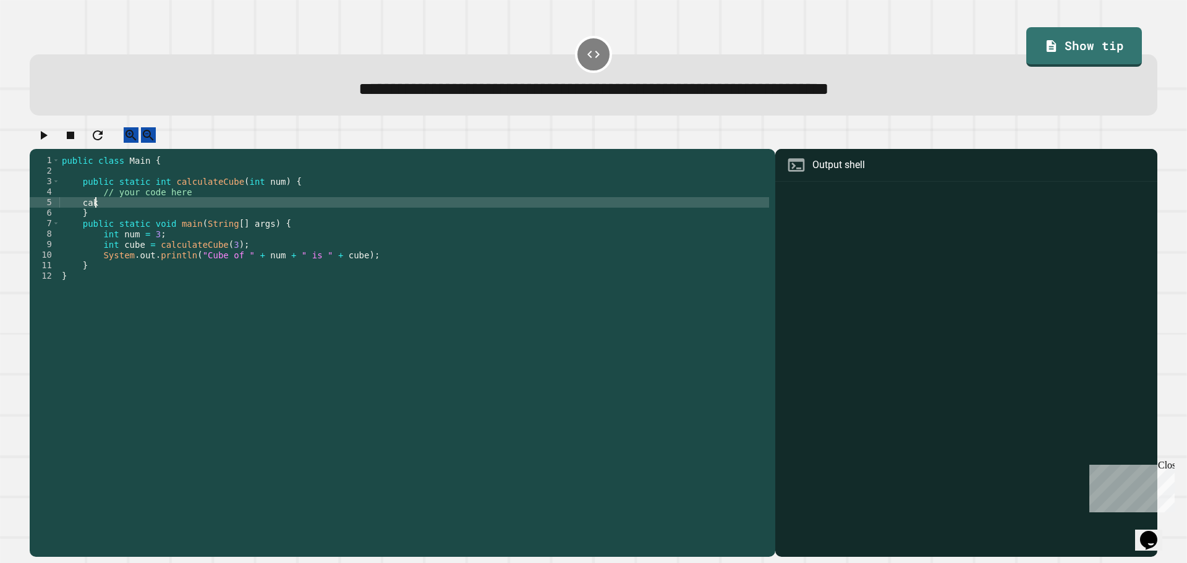
scroll to position [0, 1]
type textarea "*"
click at [66, 145] on div at bounding box center [594, 138] width 1128 height 22
click at [51, 143] on button "button" at bounding box center [43, 134] width 15 height 15
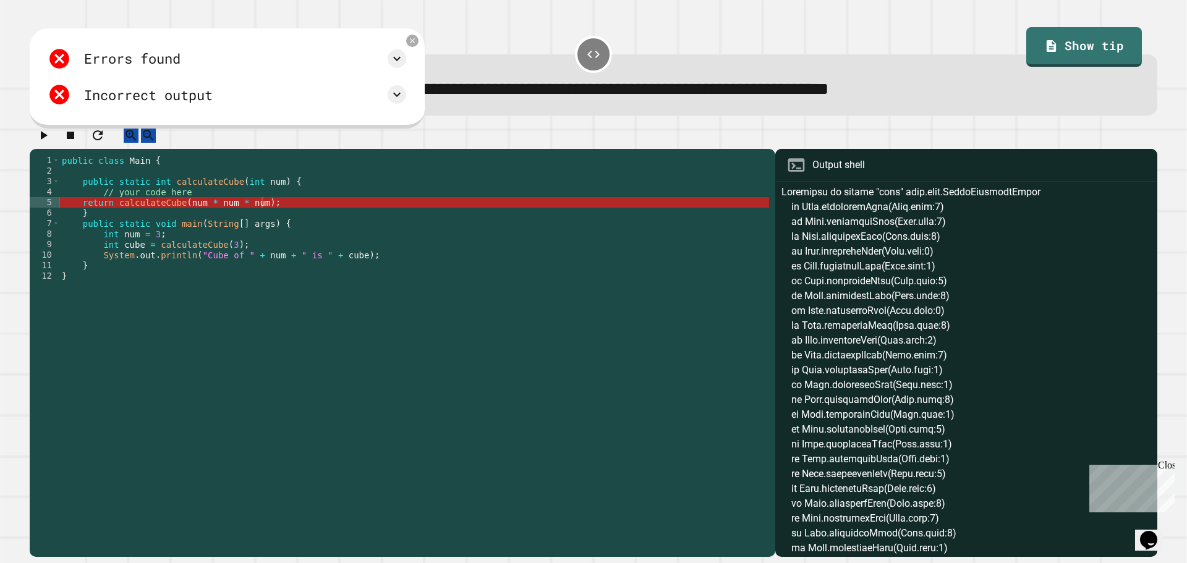
click at [278, 211] on div "public class Main { public static int calculateCube ( int num ) { // your code …" at bounding box center [414, 344] width 710 height 378
click at [107, 216] on div "public class Main { public static int calculateCube ( int num ) { // your code …" at bounding box center [414, 344] width 710 height 378
click at [100, 216] on div "public class Main { public static int calculateCube ( int num ) { // your code …" at bounding box center [414, 344] width 710 height 378
click at [79, 215] on div "public class Main { public static int calculateCube ( int num ) { // your code …" at bounding box center [414, 333] width 710 height 357
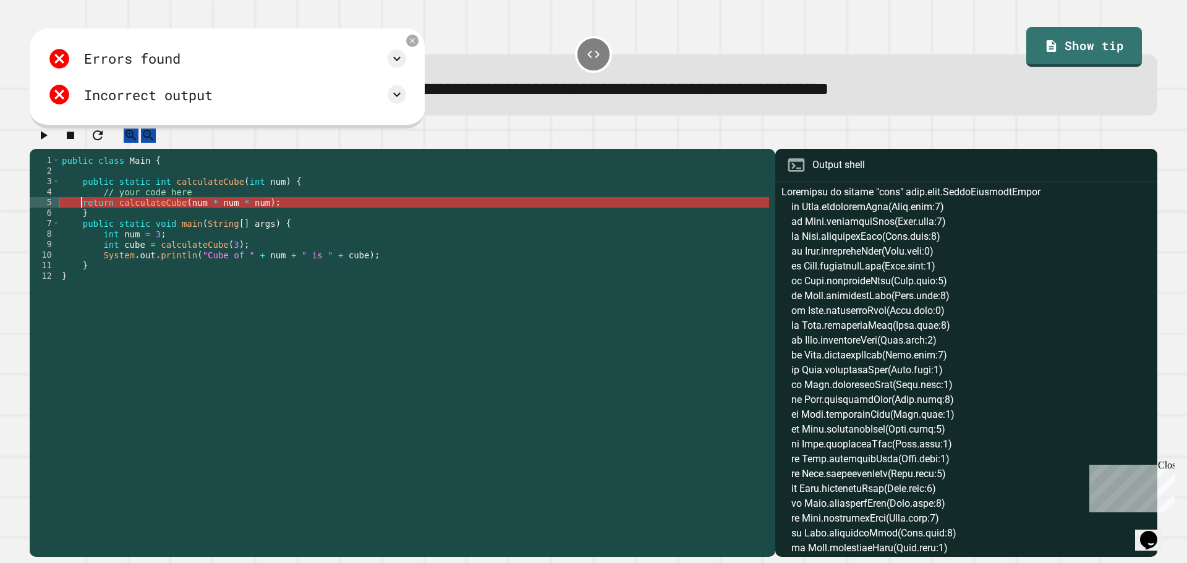
click at [85, 212] on div "public class Main { public static int calculateCube ( int num ) { // your code …" at bounding box center [414, 344] width 710 height 378
click at [82, 213] on div "public class Main { public static int calculateCube ( int num ) { // your code …" at bounding box center [414, 344] width 710 height 378
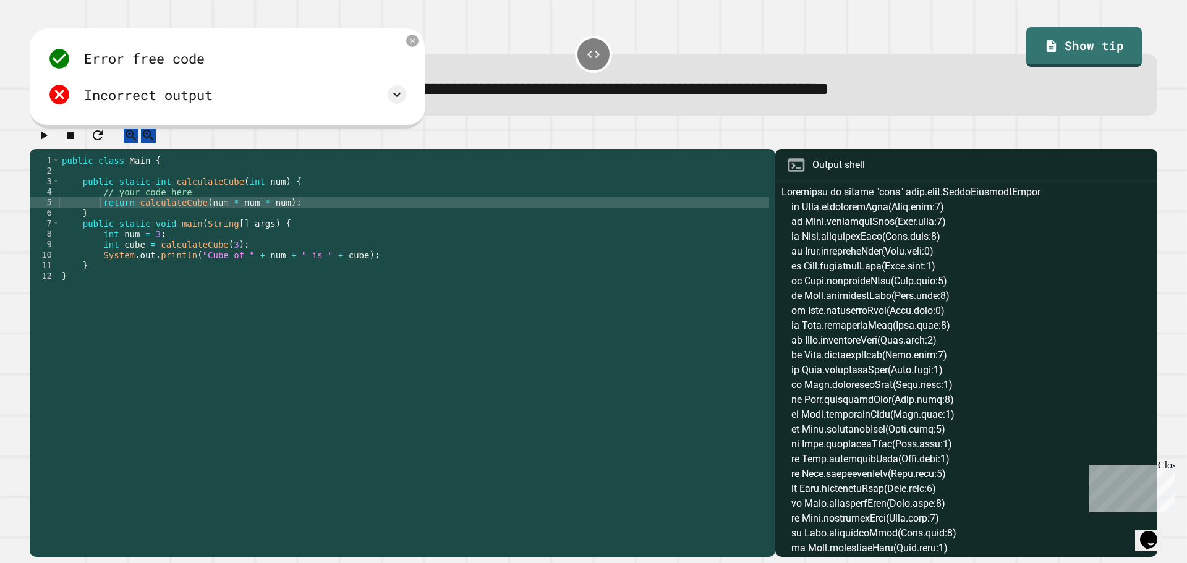
click at [37, 143] on button "button" at bounding box center [43, 134] width 15 height 15
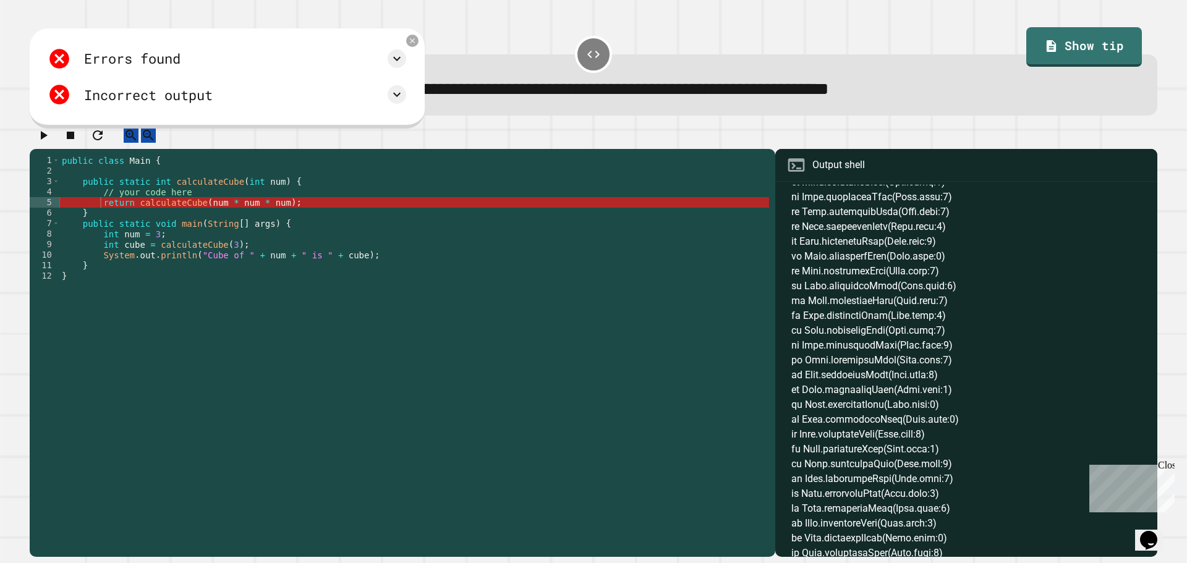
scroll to position [0, 0]
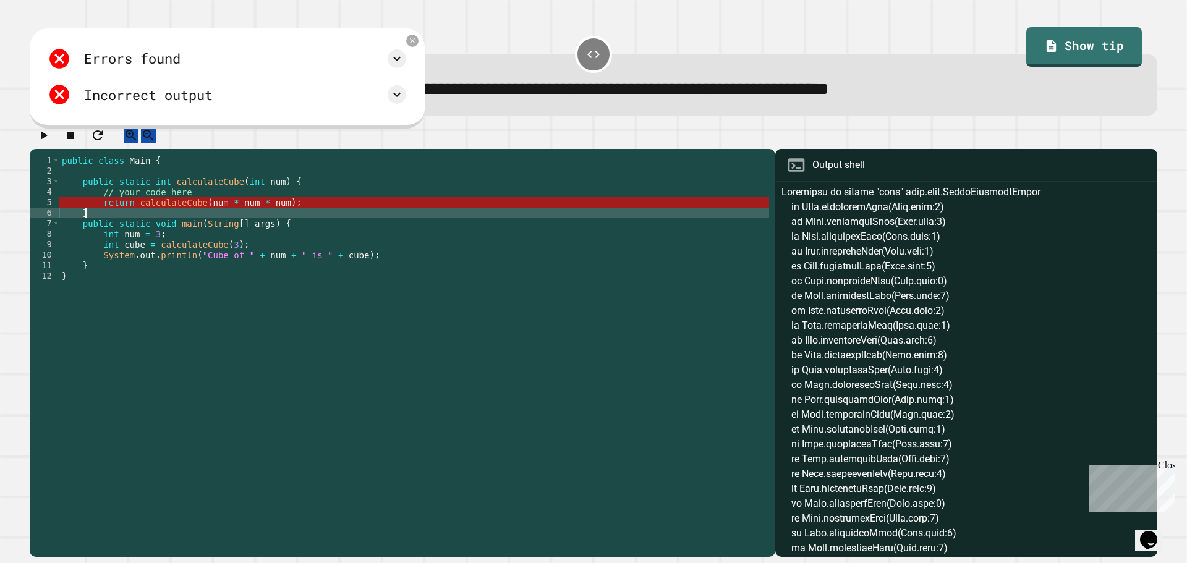
click at [99, 219] on div "public class Main { public static int calculateCube ( int num ) { // your code …" at bounding box center [414, 344] width 710 height 378
click at [106, 216] on div "public class Main { public static int calculateCube ( int num ) { // your code …" at bounding box center [414, 344] width 710 height 378
click at [95, 219] on div "public class Main { public static int calculateCube ( int num ) { // your code …" at bounding box center [414, 344] width 710 height 378
click at [101, 217] on div "public class Main { public static int calculateCube ( int num ) { // your code …" at bounding box center [414, 344] width 710 height 378
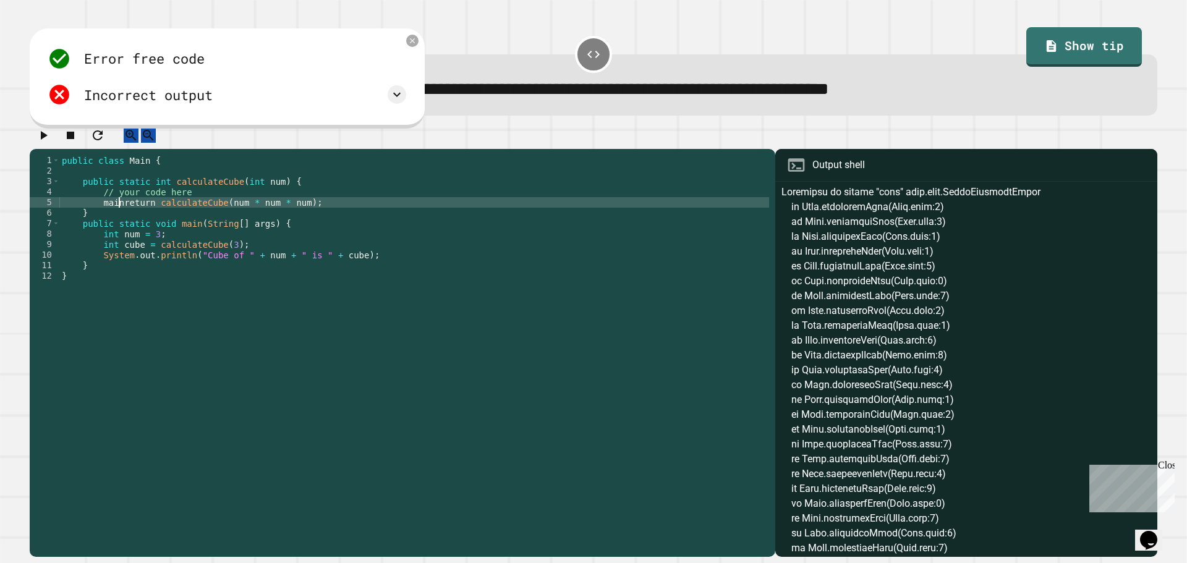
scroll to position [0, 4]
click at [51, 143] on icon "button" at bounding box center [43, 135] width 15 height 15
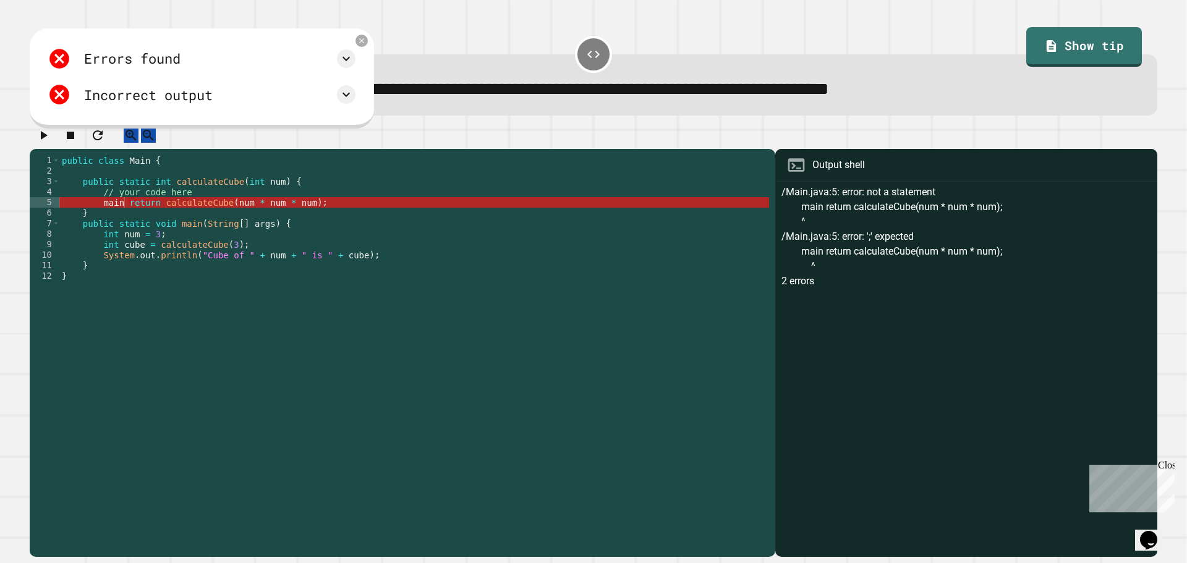
click at [111, 218] on div "public class Main { public static int calculateCube ( int num ) { // your code …" at bounding box center [414, 344] width 710 height 378
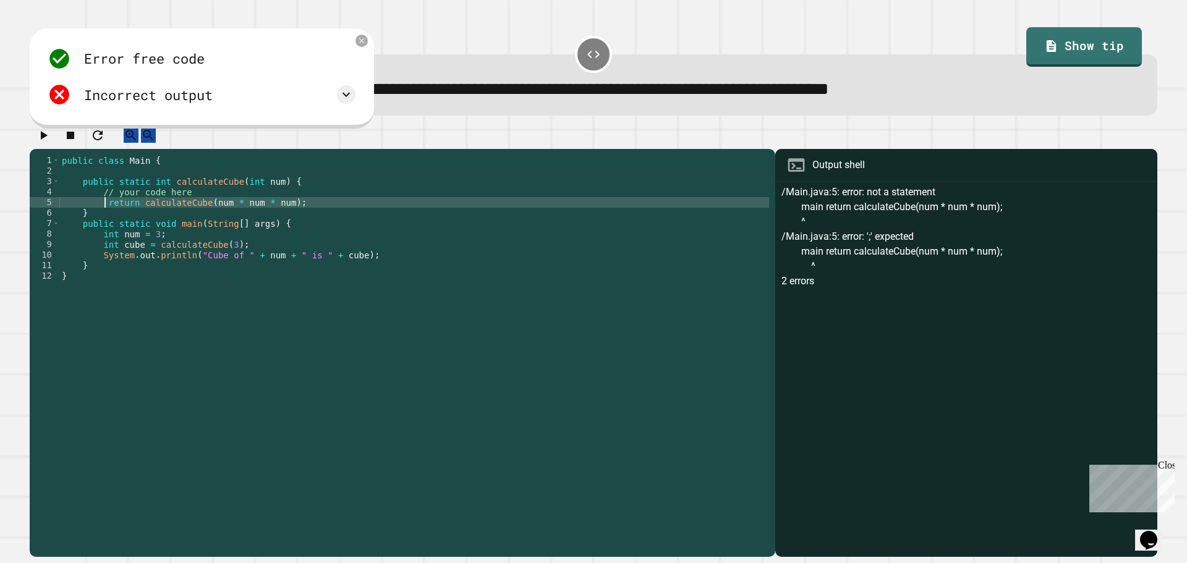
type textarea "**********"
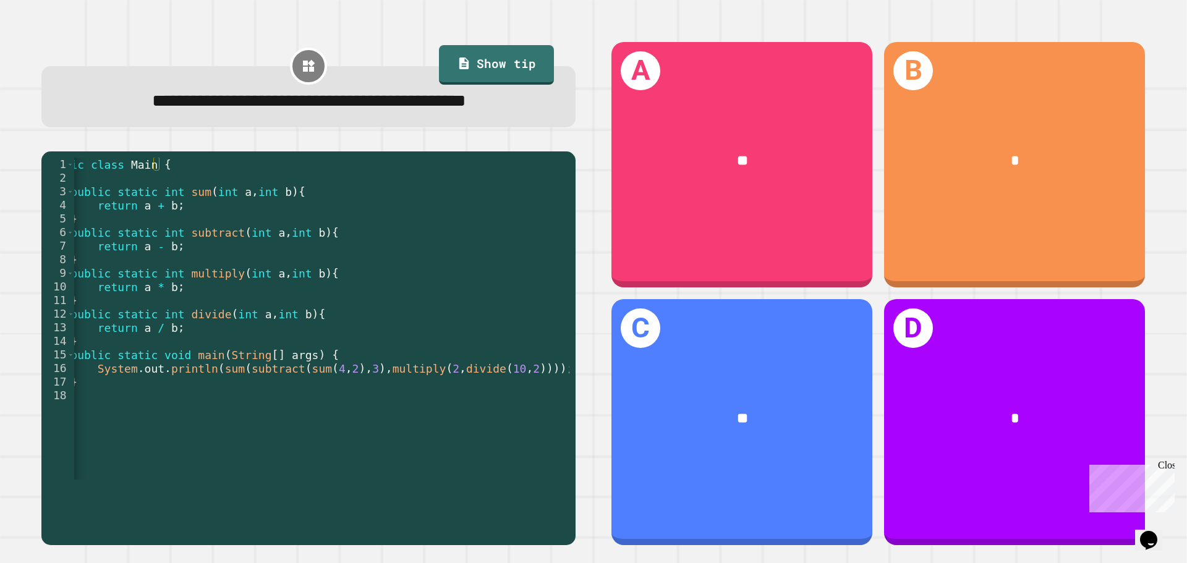
scroll to position [0, 0]
click at [301, 496] on div "public class Main { public static int sum ( int a , int b ) { return a + b ; } …" at bounding box center [300, 328] width 519 height 340
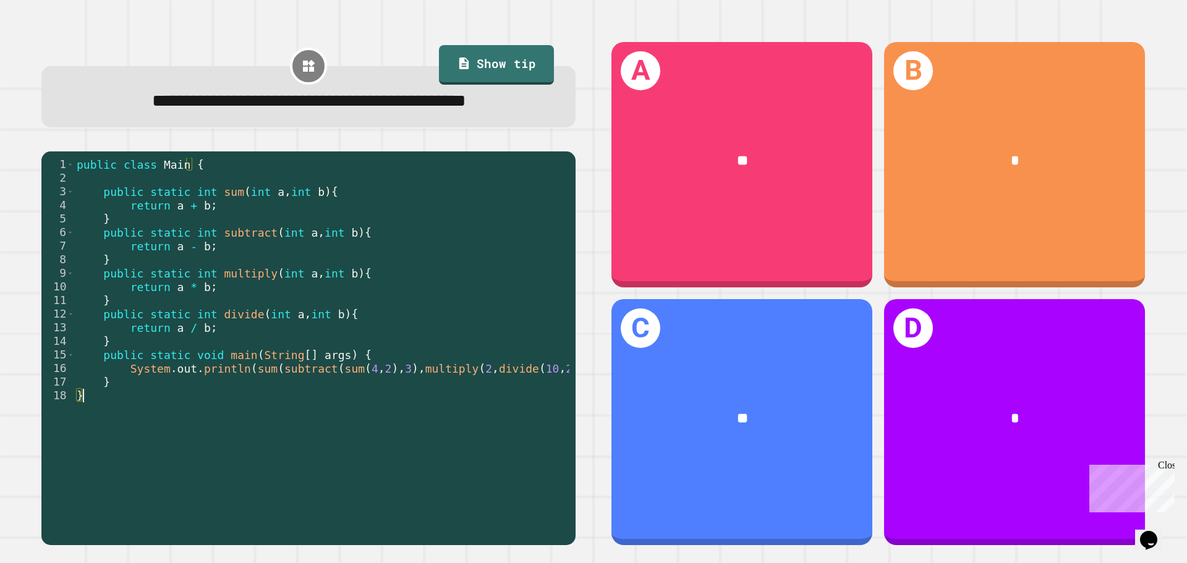
click at [309, 487] on div "public class Main { public static int sum ( int a , int b ) { return a + b ; } …" at bounding box center [333, 328] width 519 height 340
click at [307, 448] on div "public class Main { public static int sum ( int a , int b ) { return a + b ; } …" at bounding box center [333, 328] width 519 height 340
click at [270, 412] on div "public class Main { public static int sum ( int a , int b ) { return a + b ; } …" at bounding box center [333, 328] width 519 height 340
click at [313, 402] on div "public class Main { public static int sum ( int a , int b ) { return a + b ; } …" at bounding box center [333, 328] width 519 height 340
click at [326, 399] on div "public class Main { public static int sum ( int a , int b ) { return a + b ; } …" at bounding box center [333, 328] width 519 height 340
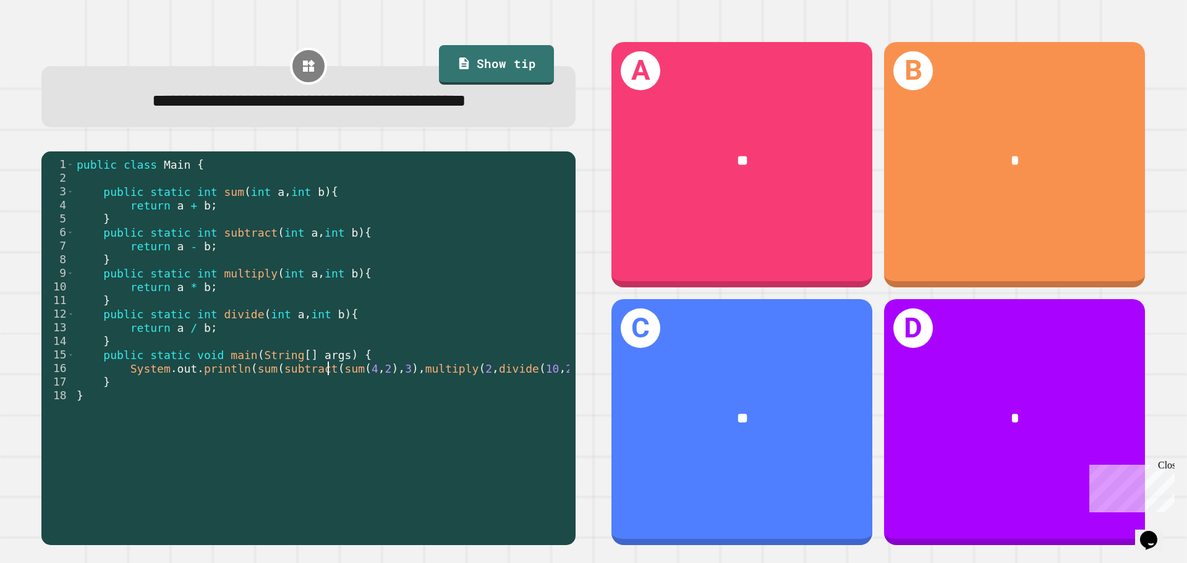
click at [340, 400] on div "public class Main { public static int sum ( int a , int b ) { return a + b ; } …" at bounding box center [333, 328] width 519 height 340
click at [360, 402] on div "public class Main { public static int sum ( int a , int b ) { return a + b ; } …" at bounding box center [333, 328] width 519 height 340
click at [351, 422] on div "public class Main { public static int sum ( int a , int b ) { return a + b ; } …" at bounding box center [333, 328] width 519 height 340
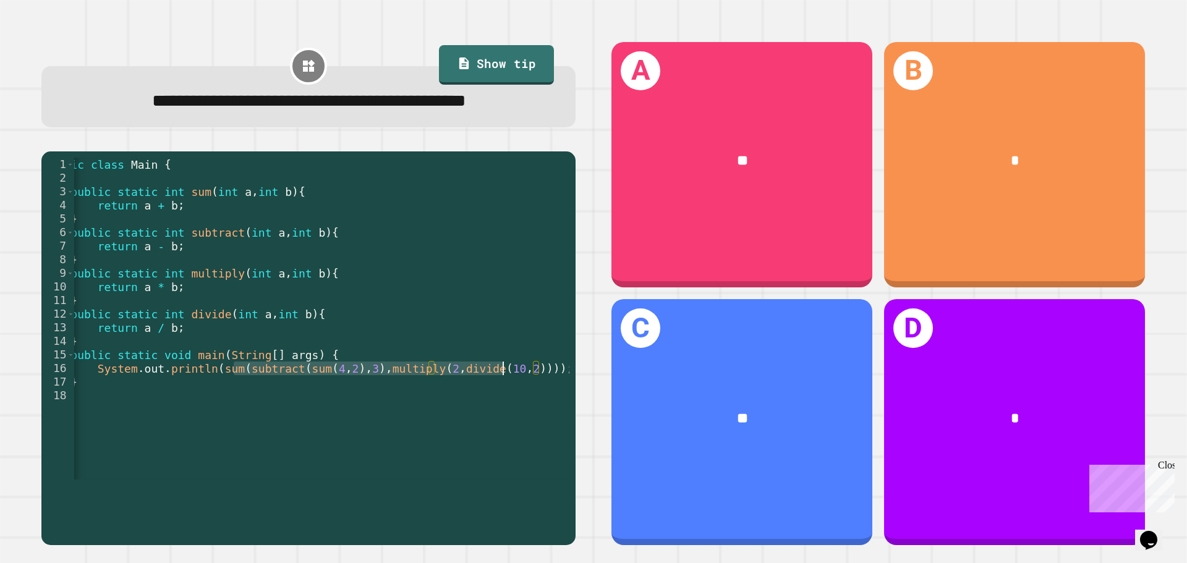
scroll to position [0, 21]
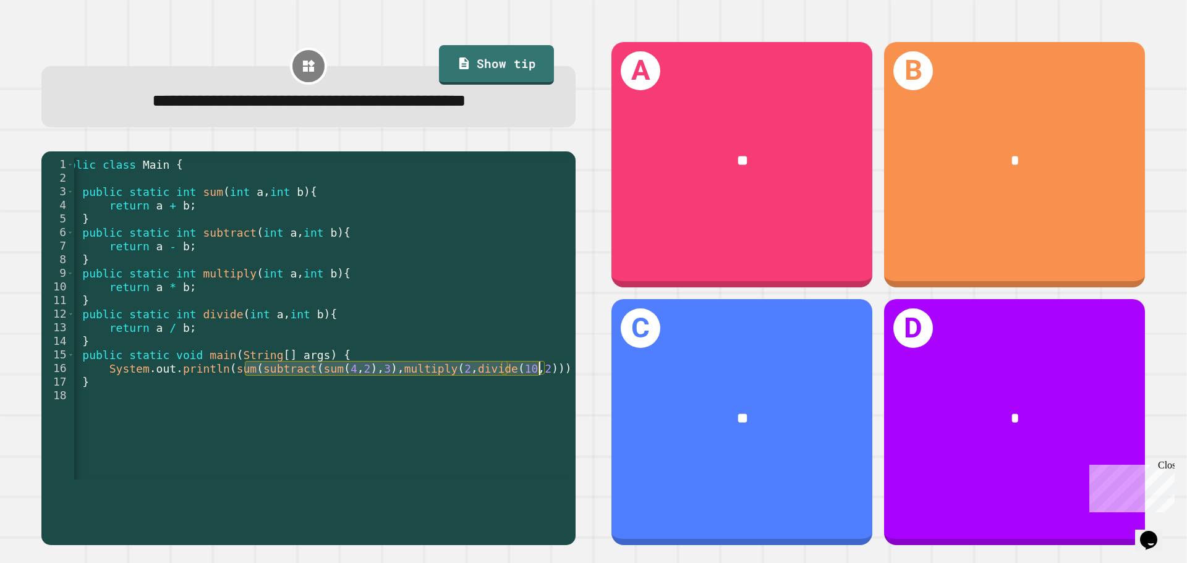
drag, startPoint x: 235, startPoint y: 401, endPoint x: 538, endPoint y: 405, distance: 303.0
click at [538, 405] on div "public class Main { public static int sum ( int a , int b ) { return a + b ; } …" at bounding box center [312, 328] width 519 height 340
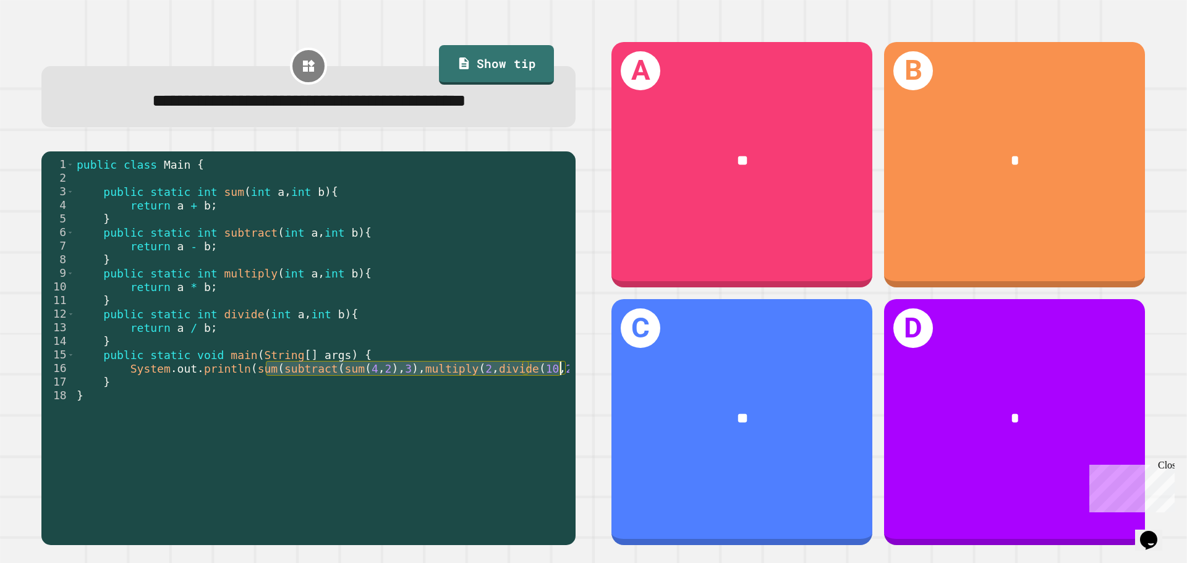
scroll to position [0, 33]
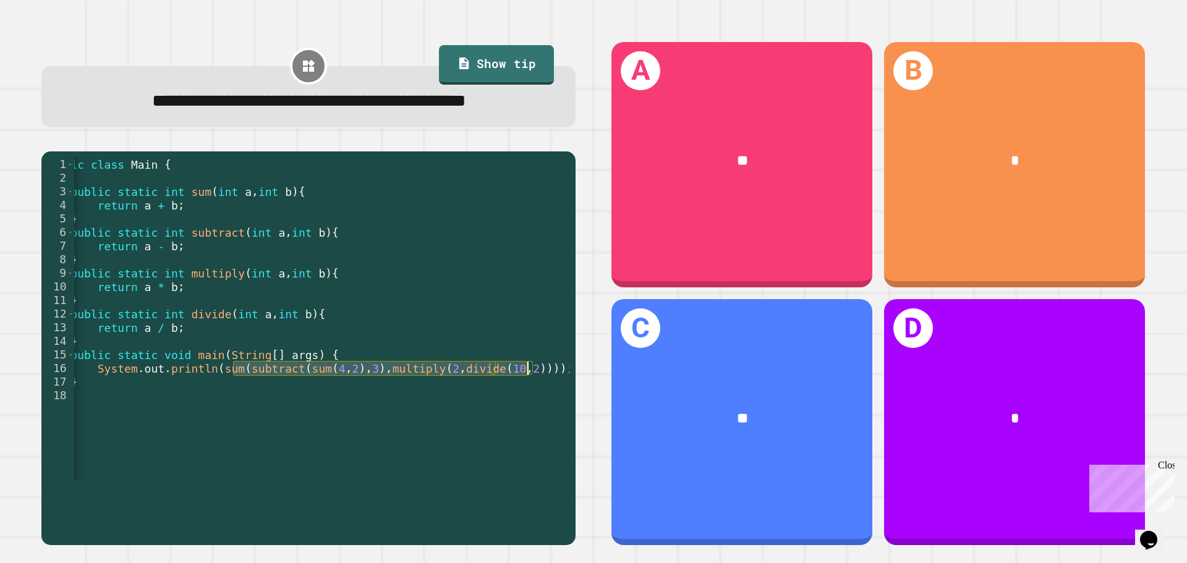
click at [306, 420] on div "public class Main { public static int sum ( int a , int b ) { return a + b ; } …" at bounding box center [300, 328] width 519 height 340
click at [1105, 309] on div "D *" at bounding box center [1014, 422] width 261 height 246
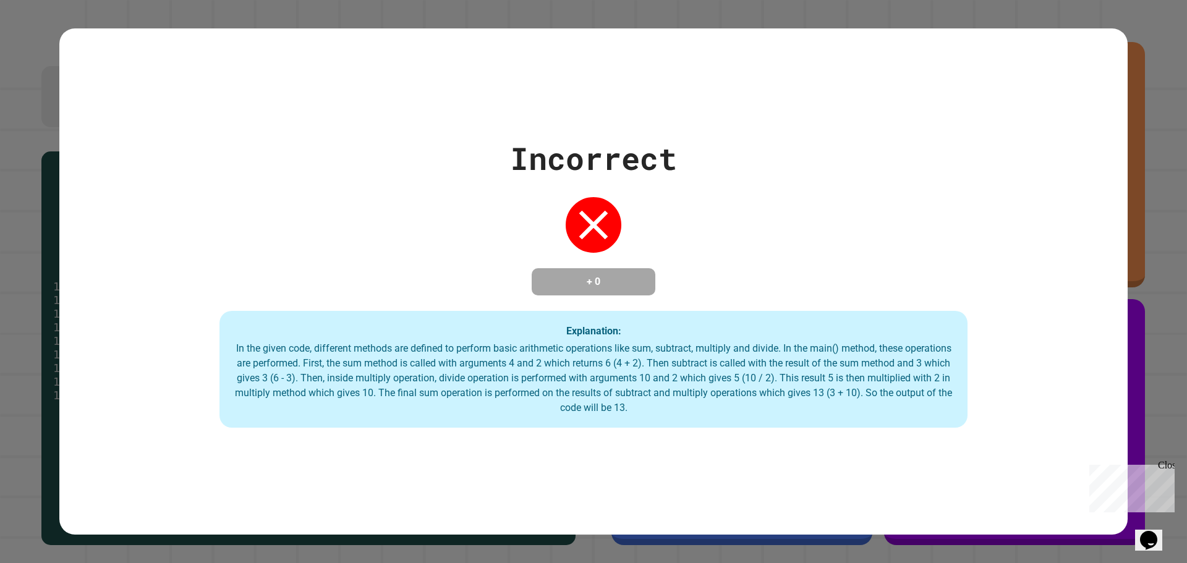
click at [1070, 252] on div "Incorrect + 0 Explanation: In the given code, different methods are defined to …" at bounding box center [593, 281] width 1068 height 293
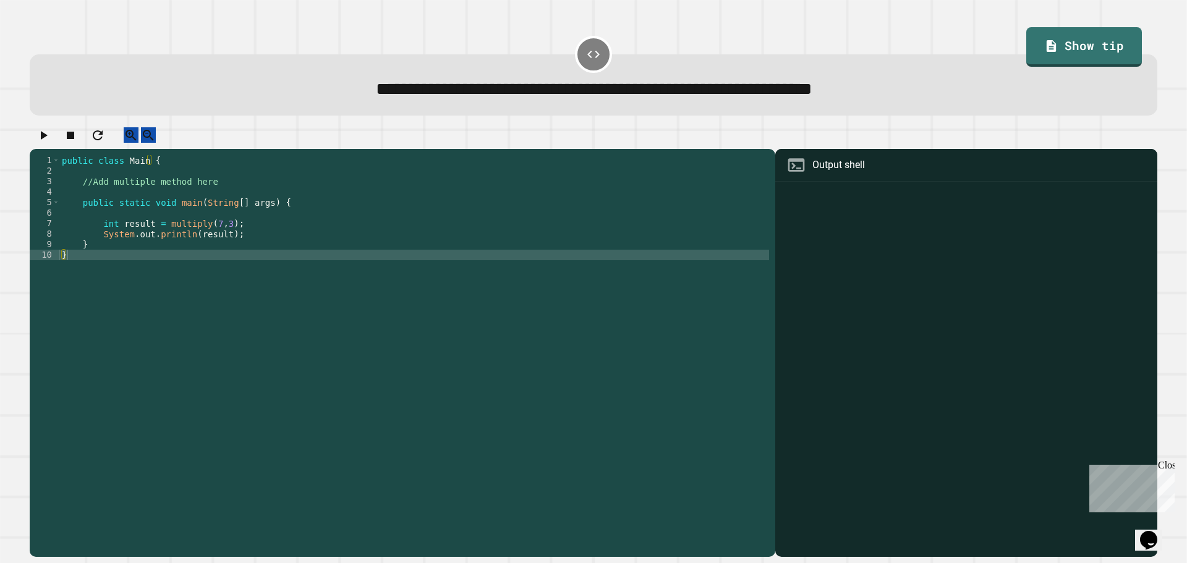
click at [380, 244] on div "public class Main { //Add multiple method here public static void main ( String…" at bounding box center [414, 344] width 710 height 378
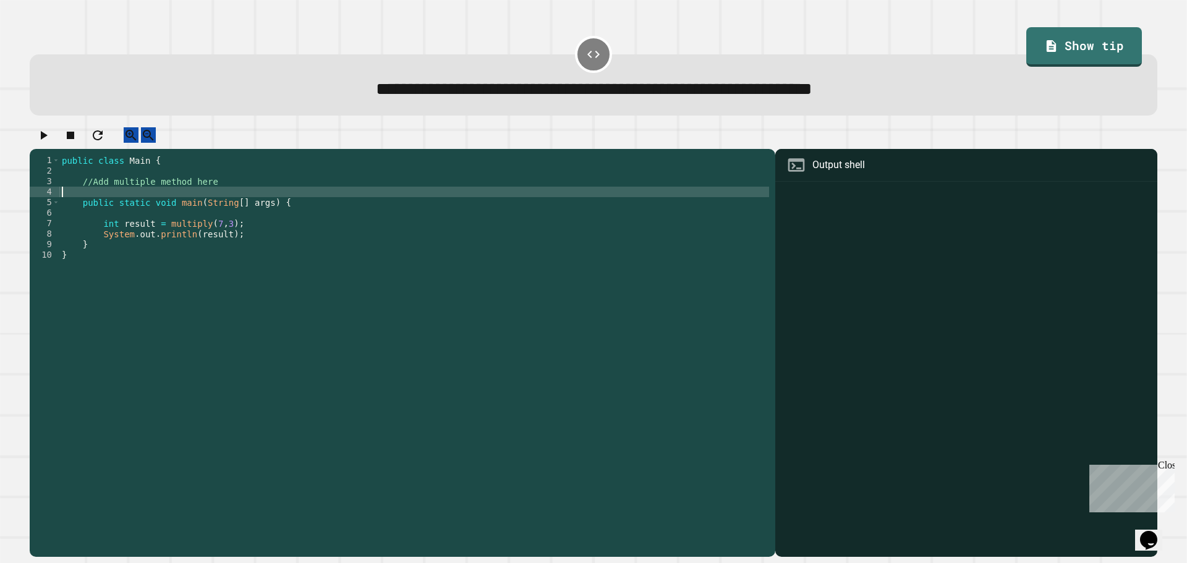
click at [444, 207] on div "public class Main { //Add multiple method here public static void main ( String…" at bounding box center [414, 344] width 710 height 378
click at [231, 206] on div "public class Main { //Add multiple method here public static void main ( String…" at bounding box center [414, 344] width 710 height 378
click at [376, 96] on span "**********" at bounding box center [594, 88] width 436 height 17
drag, startPoint x: 269, startPoint y: 94, endPoint x: 321, endPoint y: 94, distance: 52.6
click at [376, 94] on span "**********" at bounding box center [594, 88] width 436 height 17
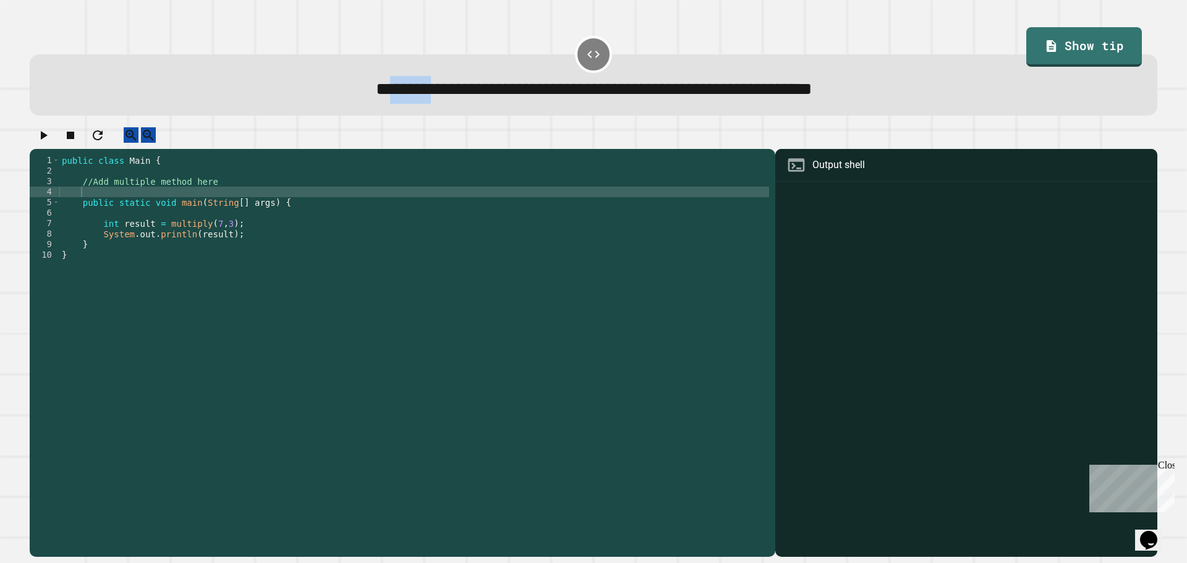
click at [376, 95] on span "**********" at bounding box center [594, 88] width 436 height 17
click at [1083, 62] on link "Show tip" at bounding box center [1084, 45] width 108 height 41
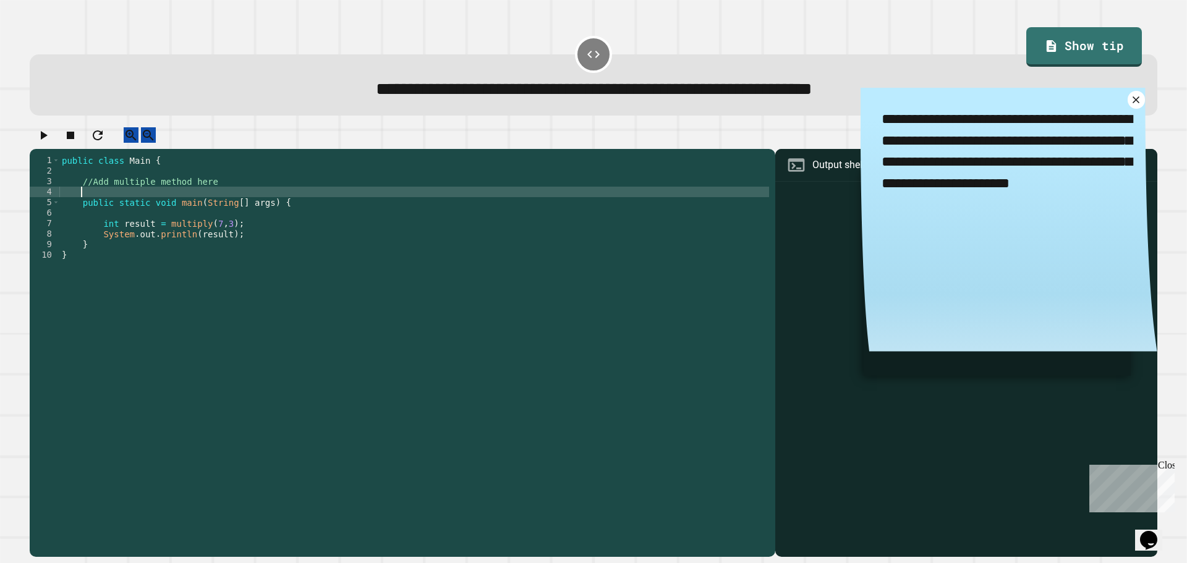
click at [103, 203] on div "public class Main { //Add multiple method here public static void main ( String…" at bounding box center [414, 344] width 710 height 378
type textarea "*"
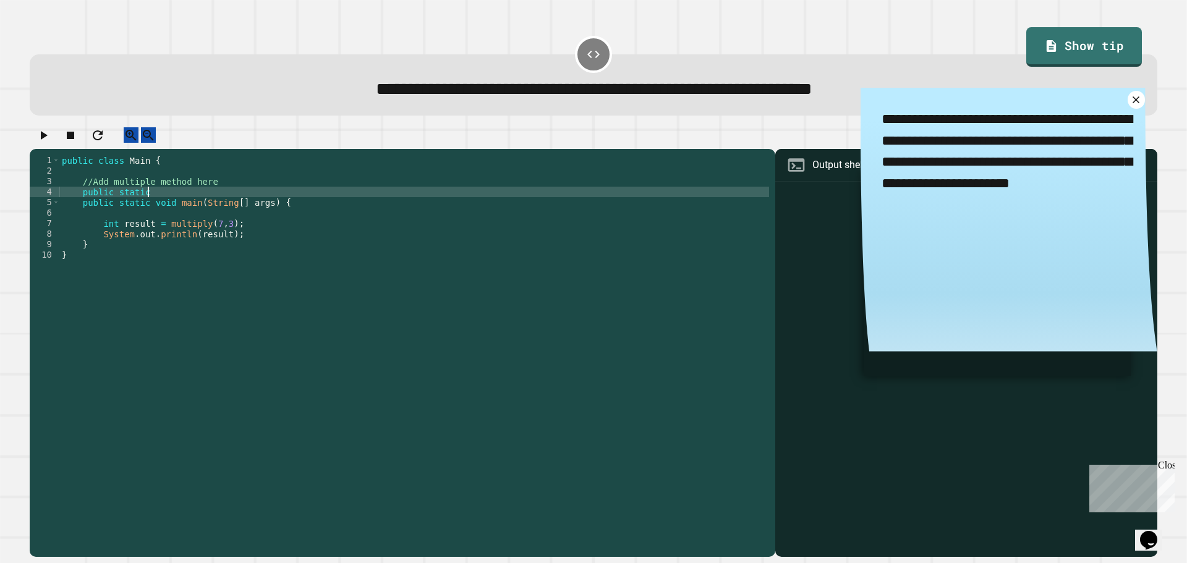
click at [119, 203] on div "public class Main { //Add multiple method here public static public static void…" at bounding box center [414, 344] width 710 height 378
type textarea "**********"
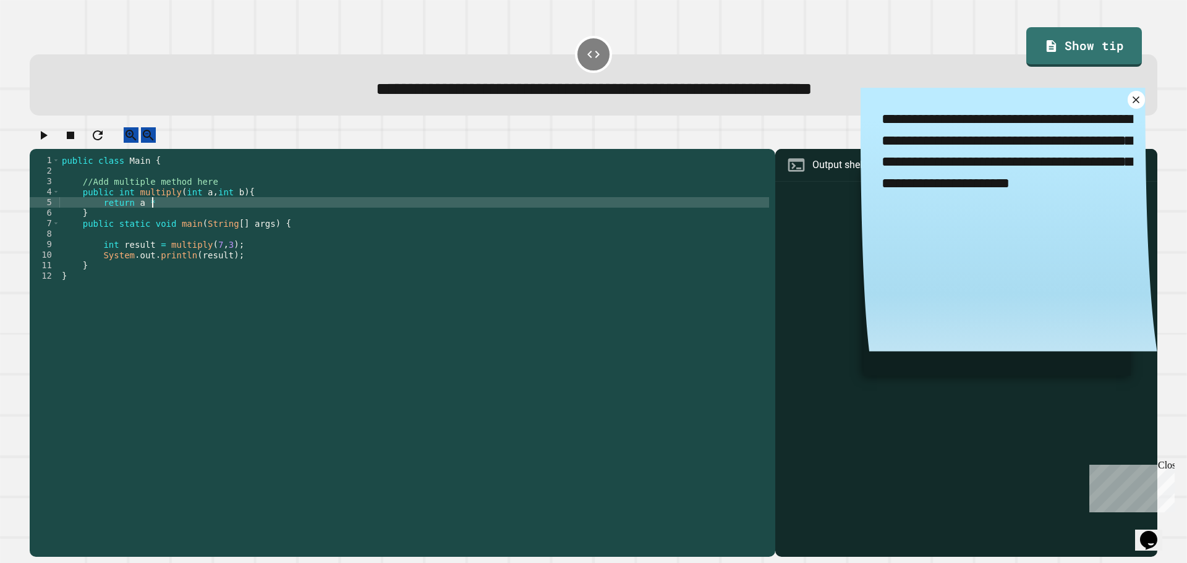
scroll to position [0, 6]
click at [43, 143] on icon "button" at bounding box center [43, 135] width 15 height 15
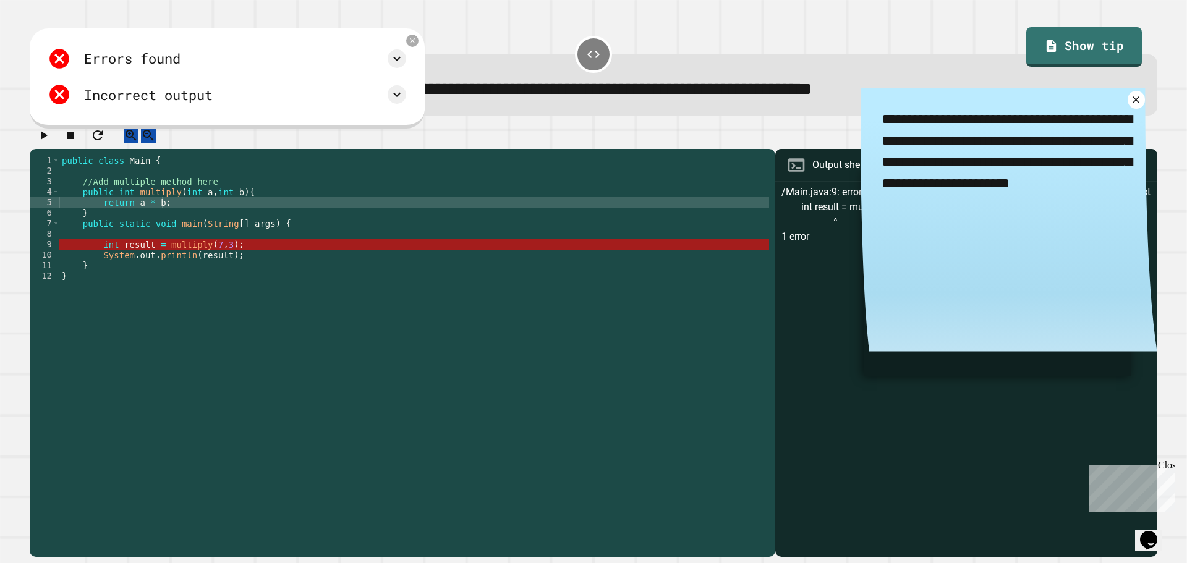
click at [1108, 95] on textarea "**********" at bounding box center [1009, 152] width 297 height 128
click at [1108, 100] on textarea "**********" at bounding box center [1009, 152] width 297 height 128
click at [1128, 104] on link at bounding box center [1137, 100] width 18 height 18
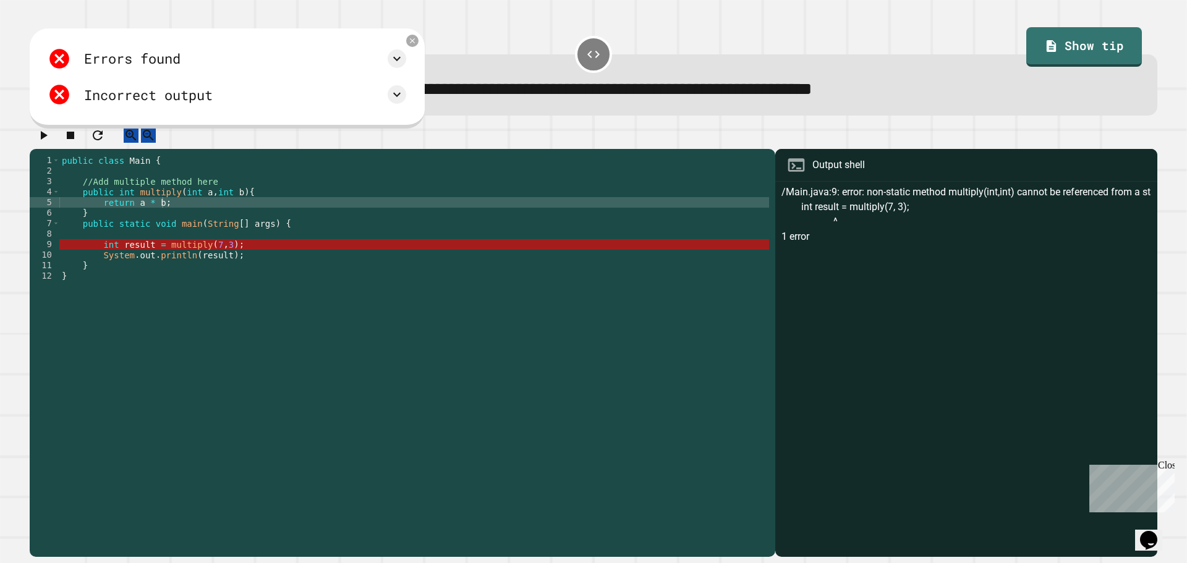
click at [106, 226] on div "public class Main { //Add multiple method here public int multiply ( int a , in…" at bounding box center [414, 344] width 710 height 378
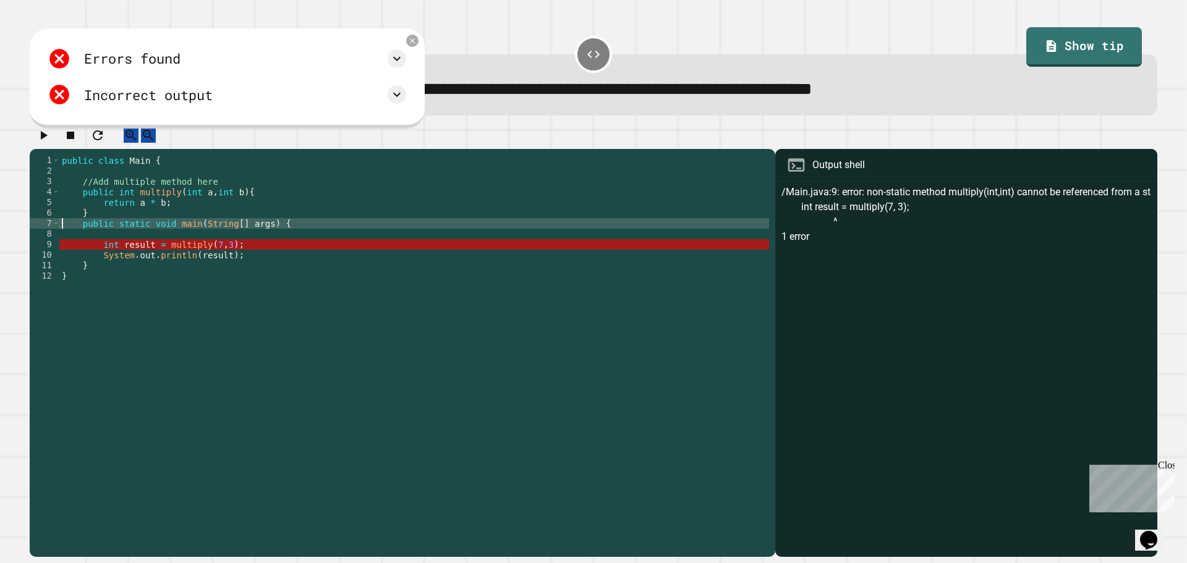
click at [78, 237] on div "public class Main { //Add multiple method here public int multiply ( int a , in…" at bounding box center [414, 344] width 710 height 378
click at [79, 235] on div "public class Main { //Add multiple method here public int multiply ( int a , in…" at bounding box center [414, 344] width 710 height 378
type textarea "**********"
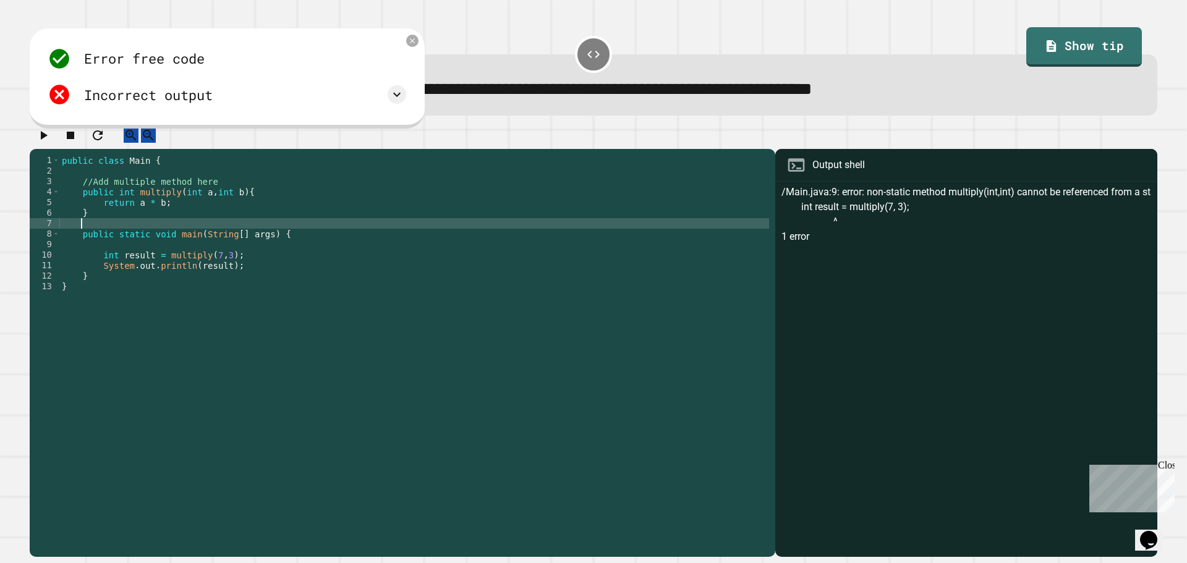
scroll to position [0, 1]
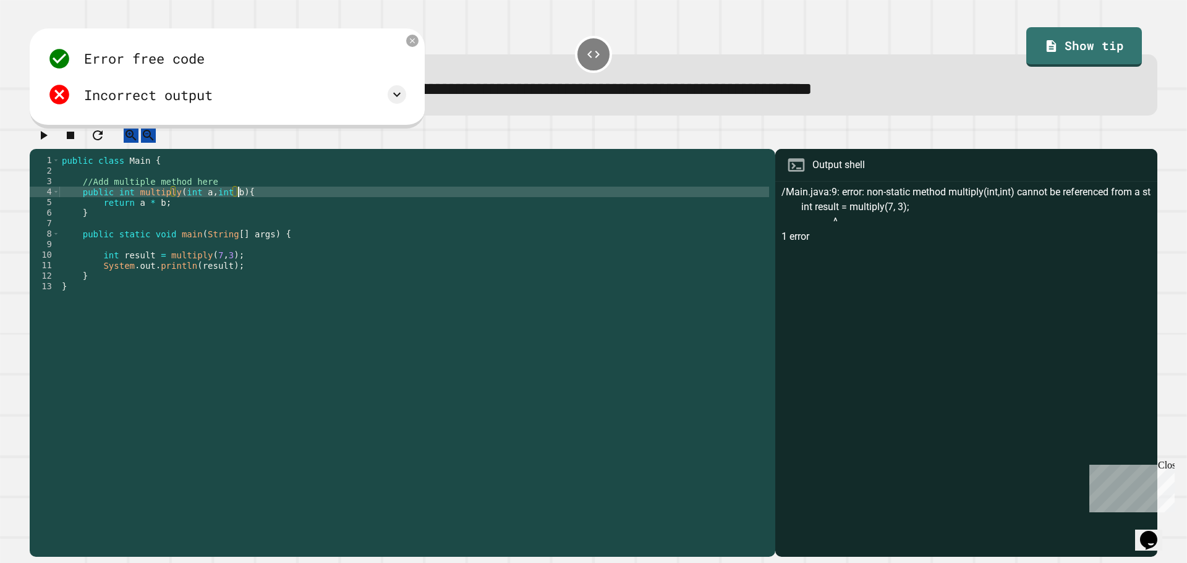
click at [238, 206] on div "public class Main { //Add multiple method here public int multiply ( int a , in…" at bounding box center [414, 344] width 710 height 378
type textarea "**********"
click at [42, 141] on icon "button" at bounding box center [43, 135] width 15 height 15
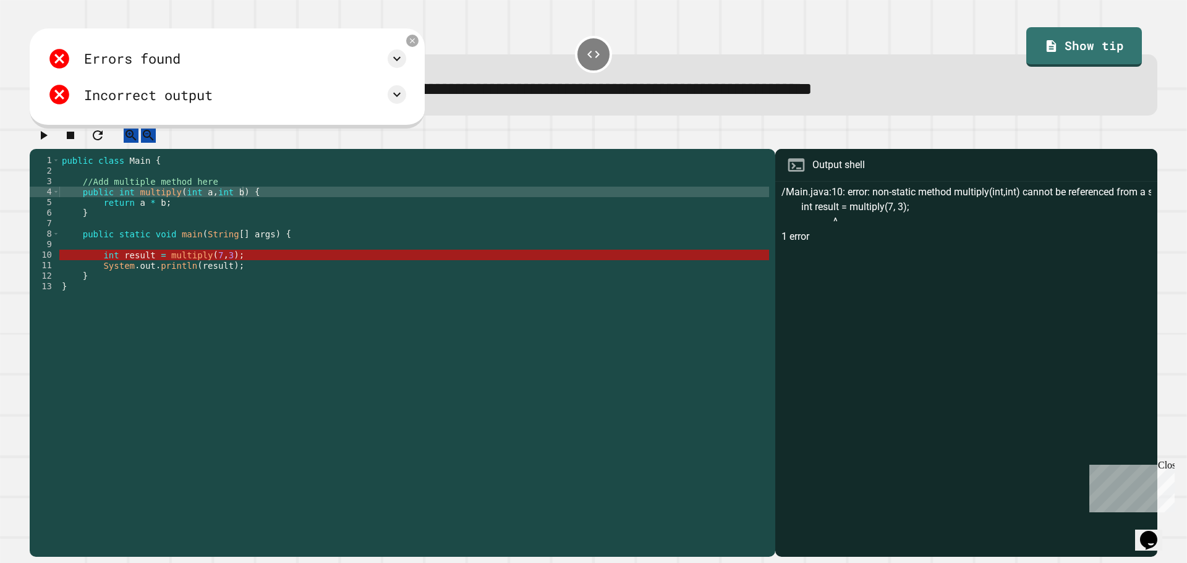
click at [169, 268] on div "public class Main { //Add multiple method here public int multiply ( int a , in…" at bounding box center [414, 344] width 710 height 378
click at [187, 268] on div "public class Main { //Add multiple method here public int multiply ( int a , in…" at bounding box center [414, 344] width 710 height 378
click at [147, 261] on div "public class Main { //Add multiple method here public int multiply ( int a , in…" at bounding box center [414, 344] width 710 height 378
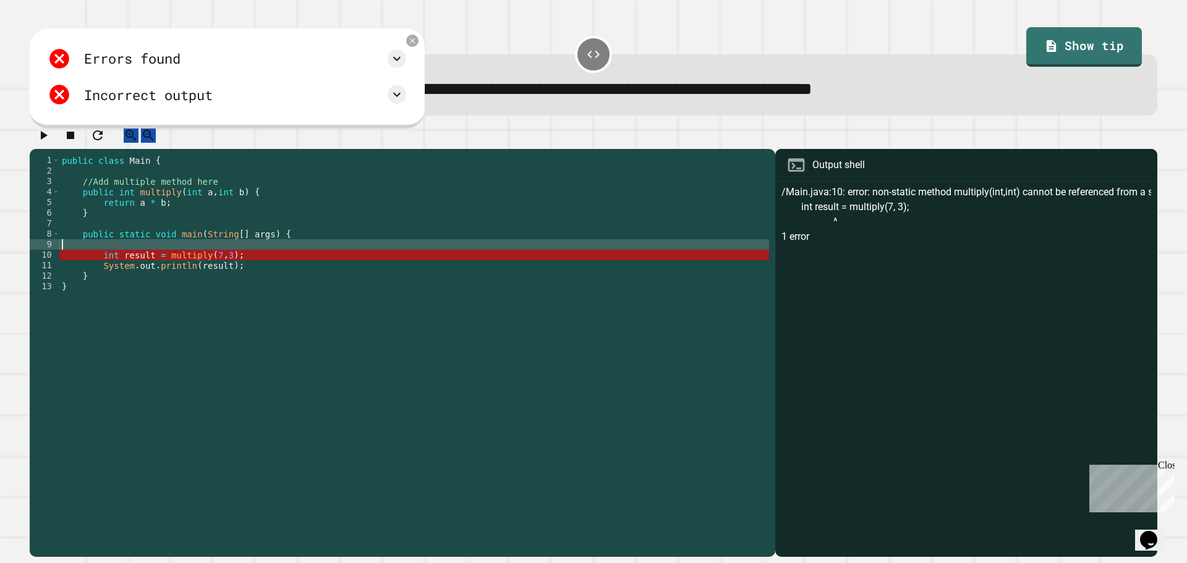
click at [209, 270] on div "public class Main { //Add multiple method here public int multiply ( int a , in…" at bounding box center [414, 344] width 710 height 378
click at [190, 263] on div "public class Main { //Add multiple method here public int multiply ( int a , in…" at bounding box center [414, 344] width 710 height 378
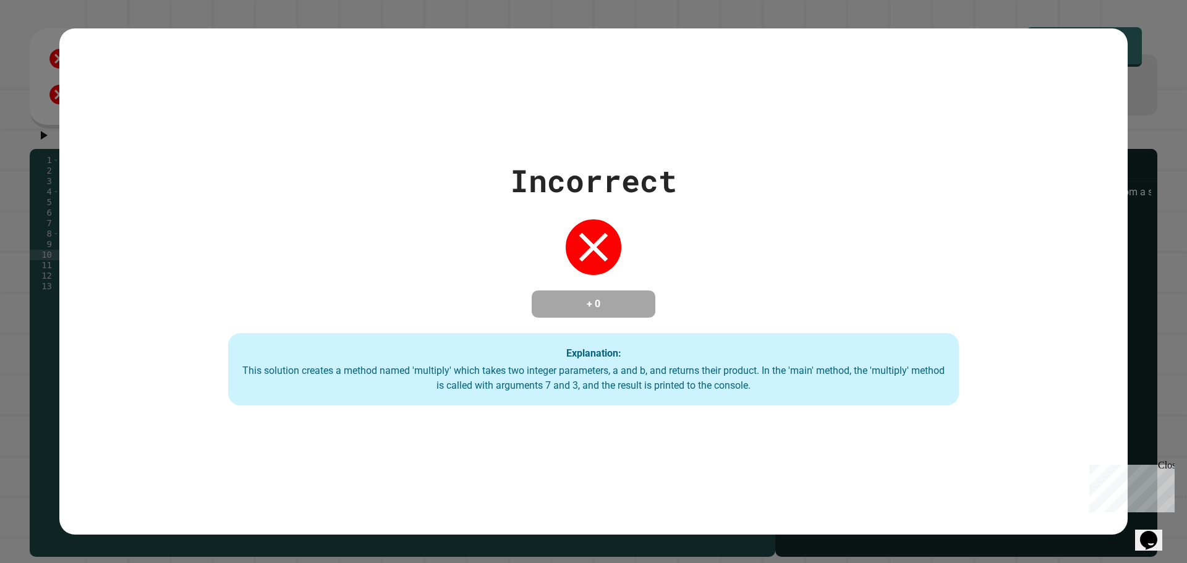
click at [548, 270] on div "Incorrect + 0 Explanation: This solution creates a method named 'multiply' whic…" at bounding box center [594, 282] width 1044 height 249
click at [1118, 40] on div "Incorrect + 0 Explanation: This solution creates a method named 'multiply' whic…" at bounding box center [593, 281] width 1068 height 507
click at [1127, 41] on div "Incorrect + 0 Explanation: This solution creates a method named 'multiply' whic…" at bounding box center [593, 281] width 1187 height 563
